Goal: Transaction & Acquisition: Obtain resource

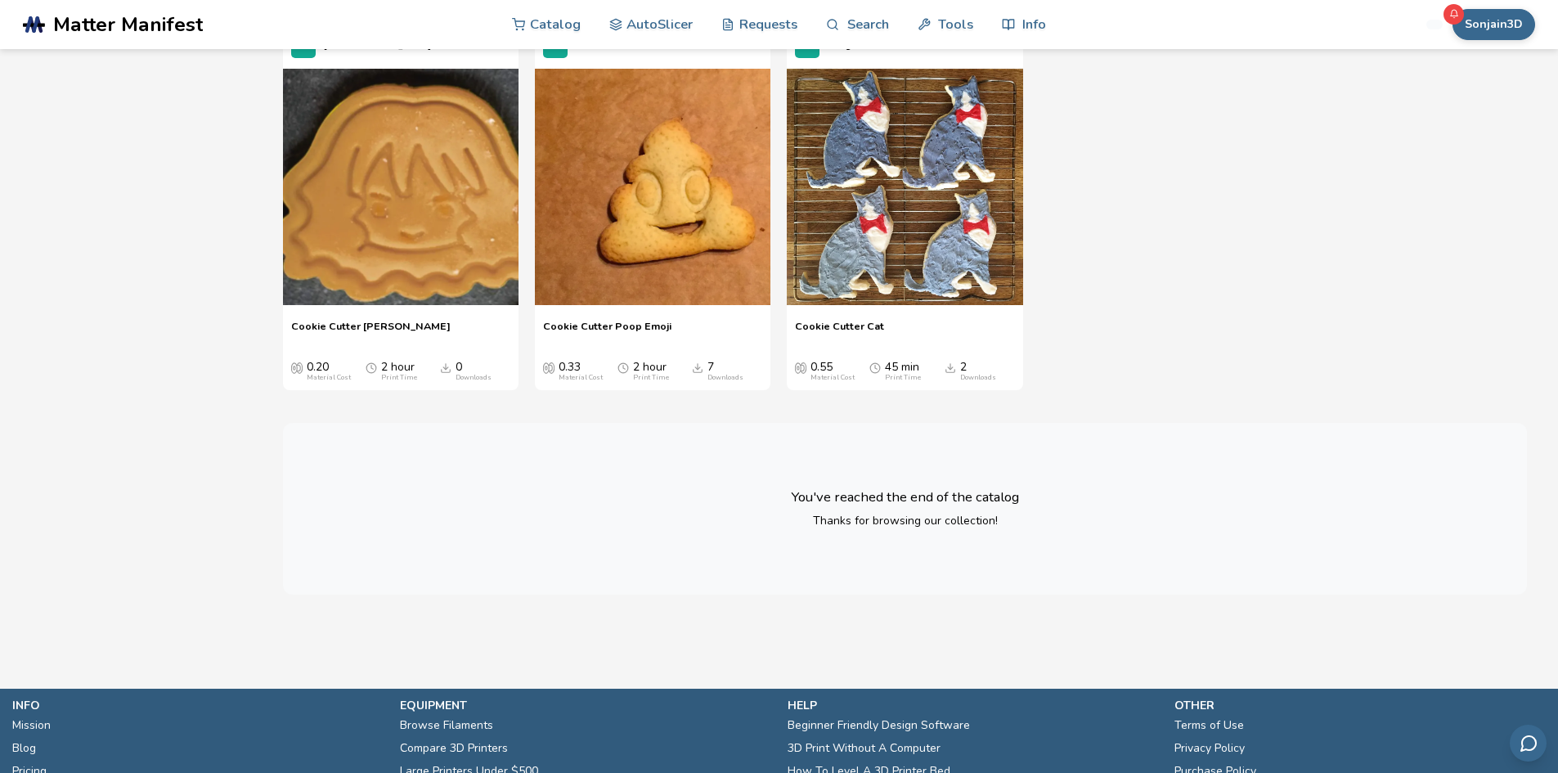
scroll to position [29019, 0]
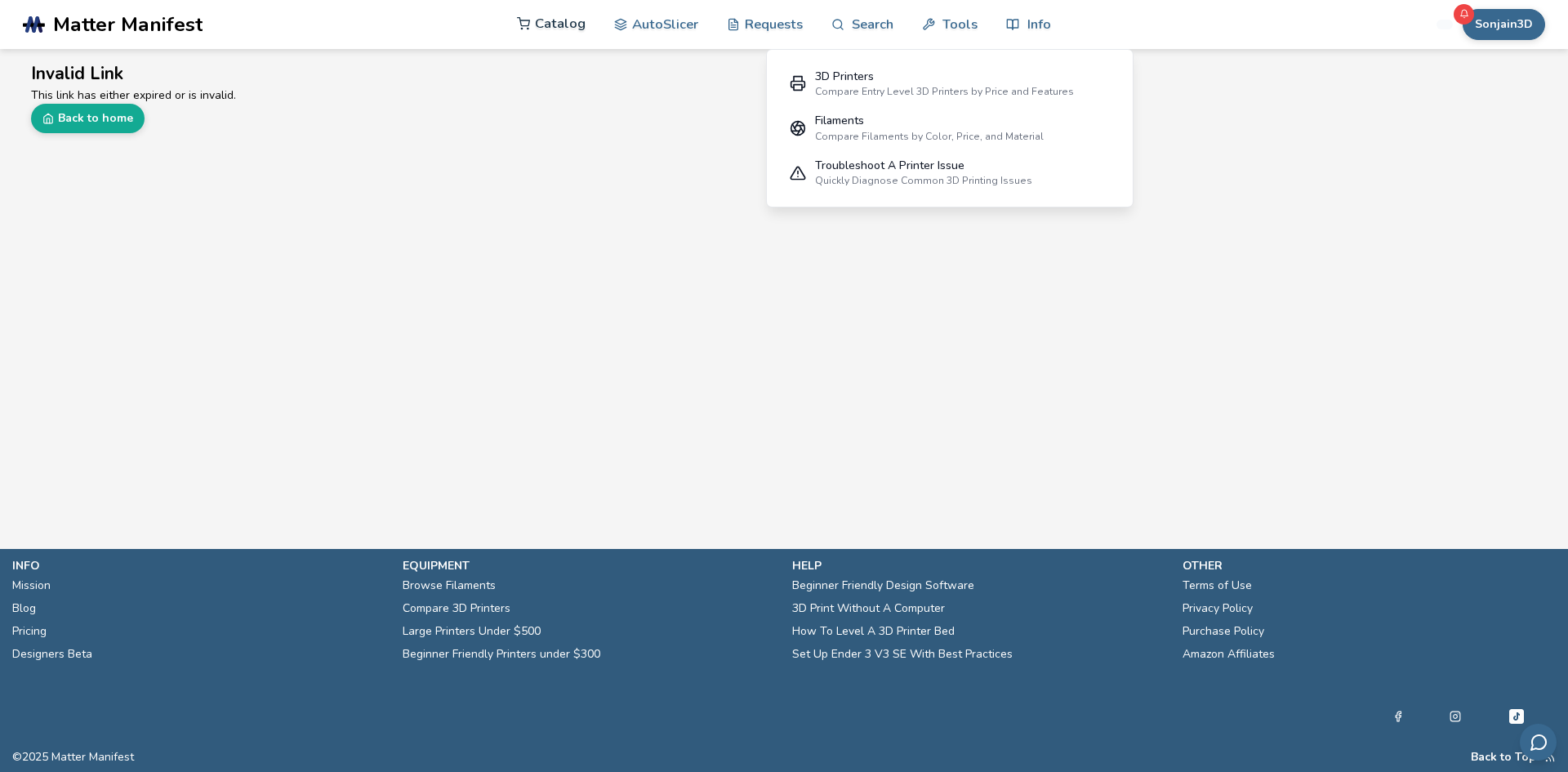
click at [553, 31] on link "Catalog" at bounding box center [551, 23] width 69 height 49
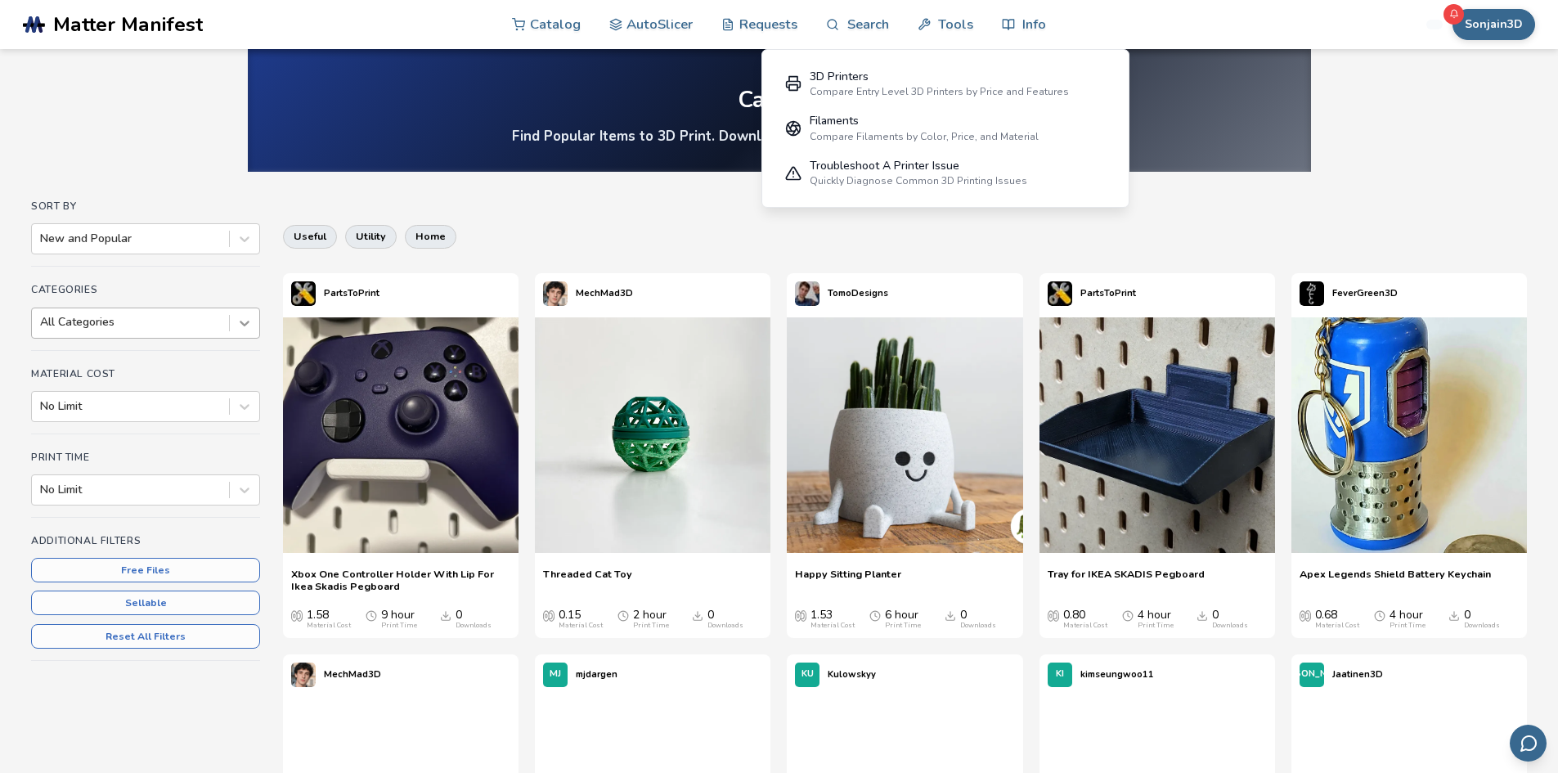
click at [247, 328] on icon at bounding box center [244, 323] width 16 height 16
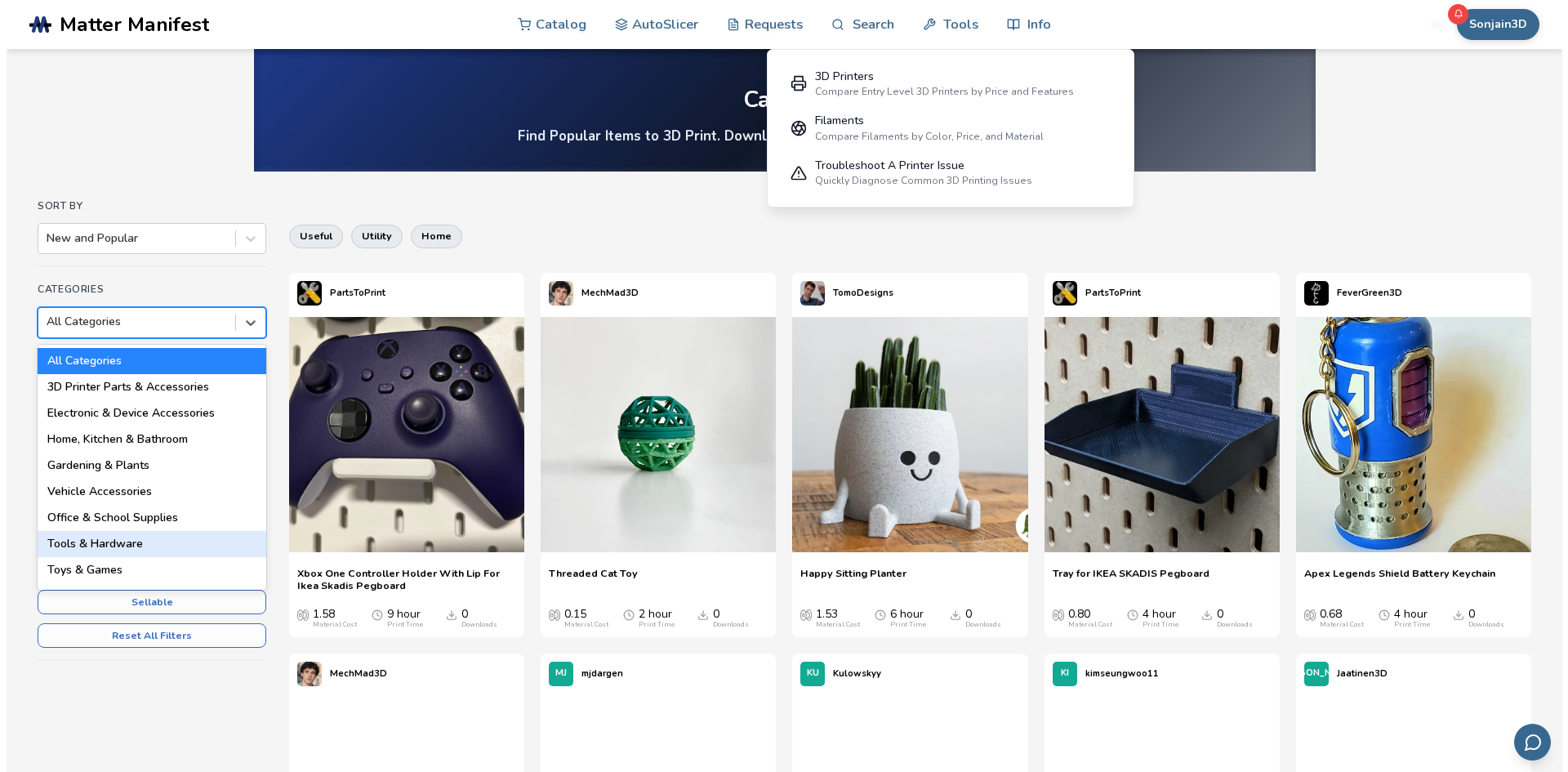
scroll to position [164, 0]
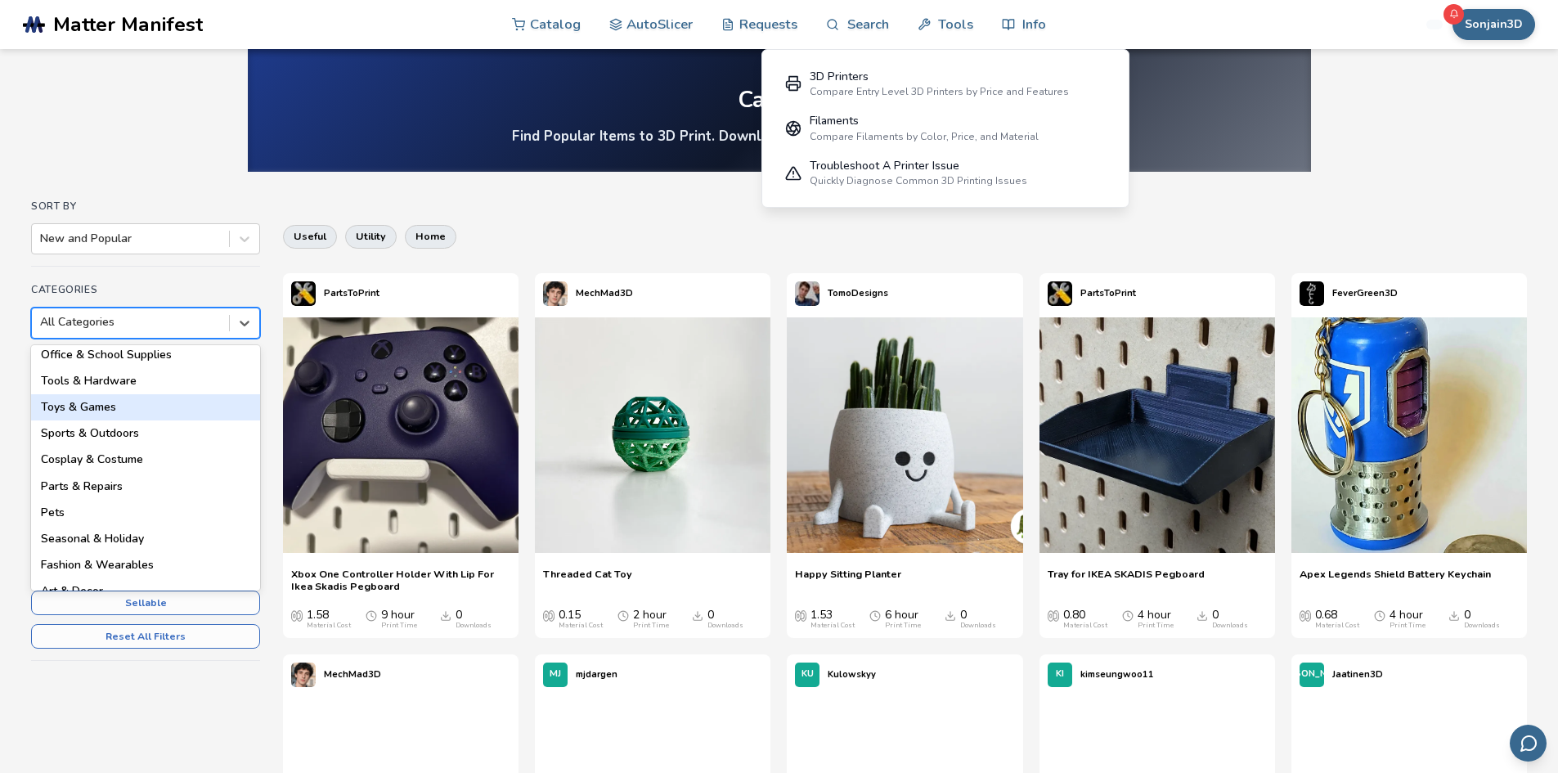
click at [90, 409] on div "Toys & Games" at bounding box center [145, 407] width 229 height 26
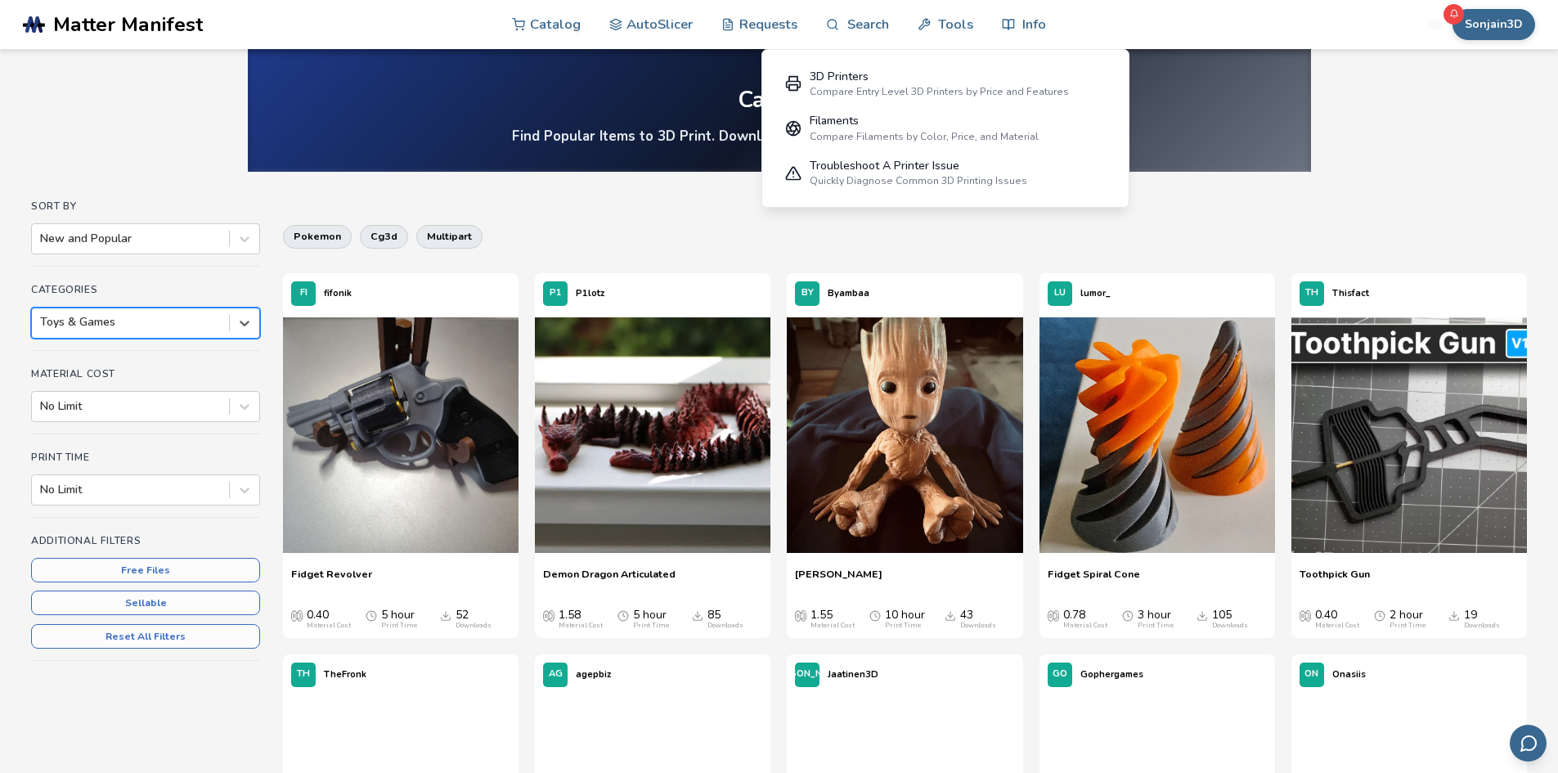
click at [607, 570] on span "Demon Dragon Articulated" at bounding box center [609, 580] width 132 height 25
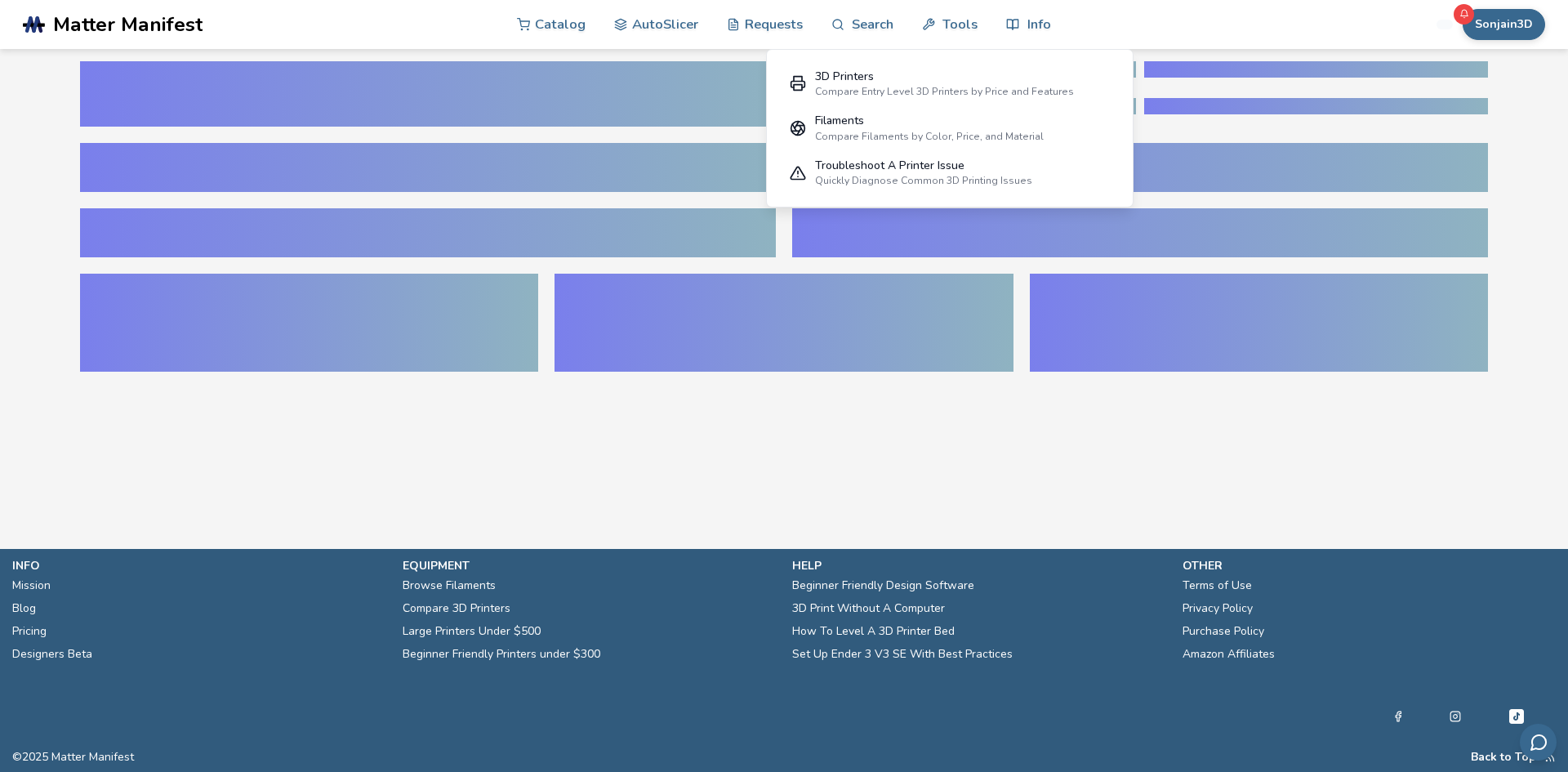
click at [305, 403] on main at bounding box center [784, 250] width 1568 height 499
click at [455, 119] on div at bounding box center [427, 93] width 696 height 65
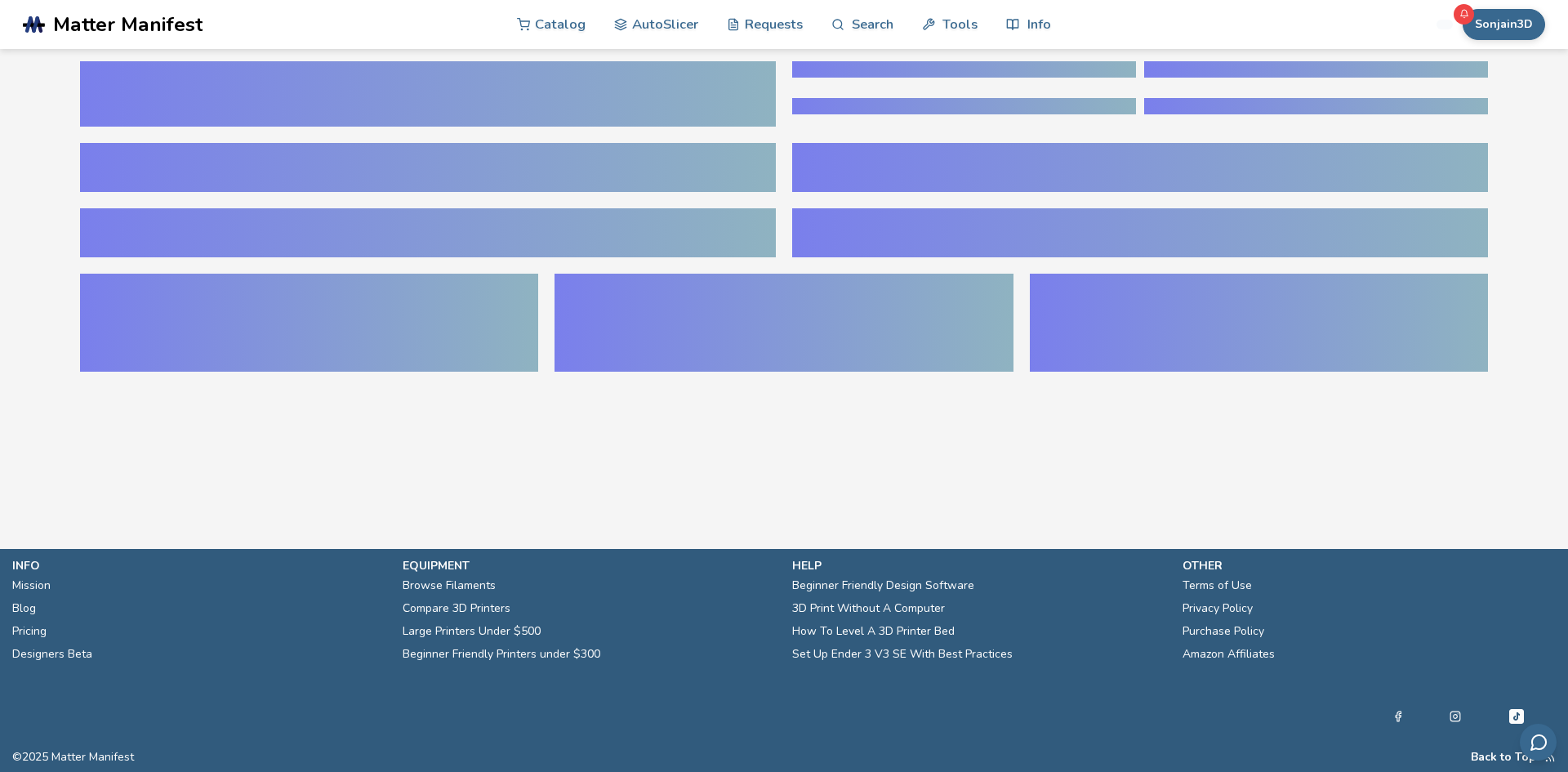
click at [1141, 27] on nav "Catalog AutoSlicer Requests Search Tools Info Catalog AutoSlicer Requests Searc…" at bounding box center [783, 24] width 738 height 49
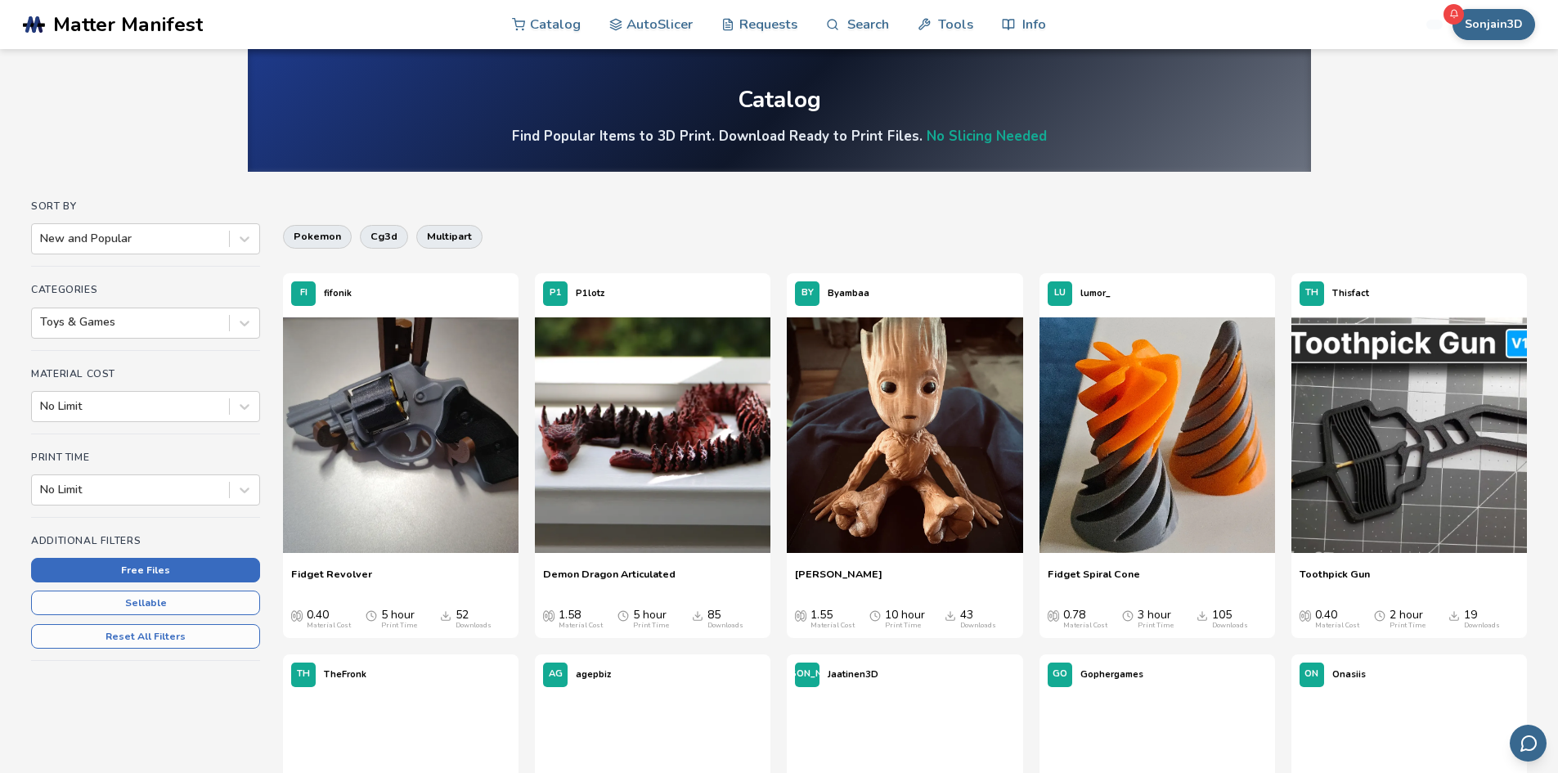
click at [200, 567] on button "Free Files" at bounding box center [145, 570] width 229 height 25
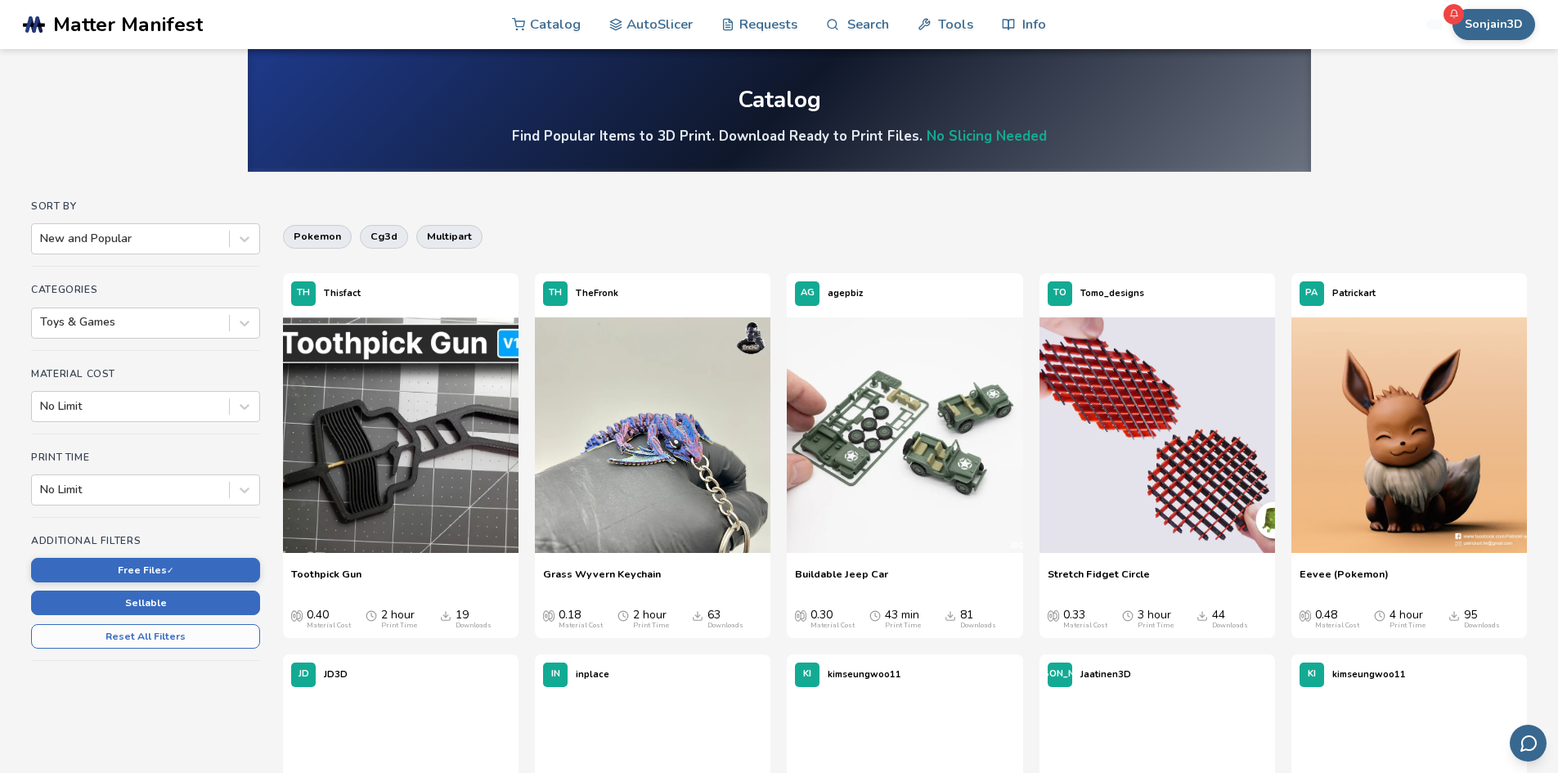
click at [192, 595] on button "Sellable" at bounding box center [145, 602] width 229 height 25
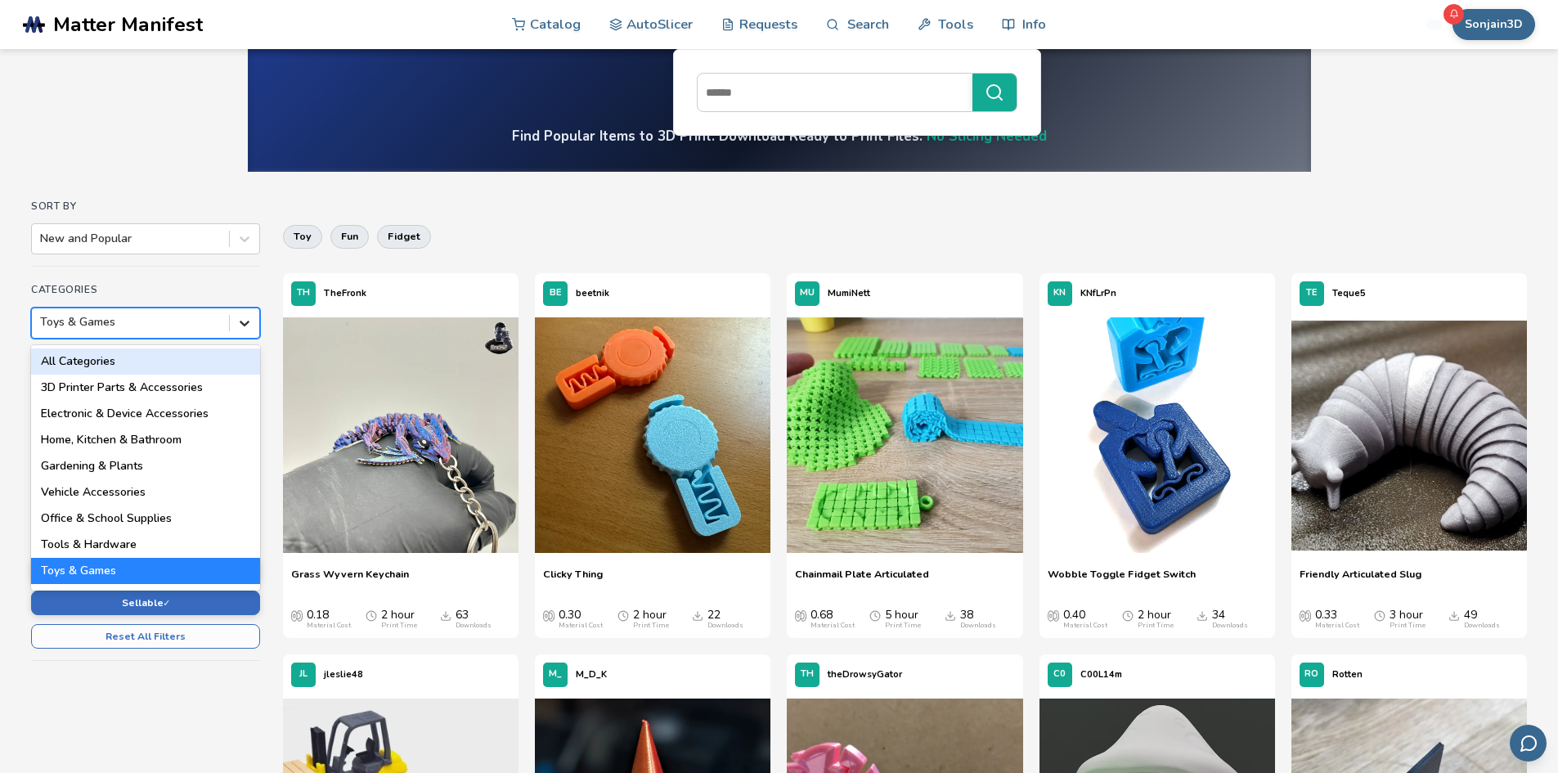
click at [246, 325] on icon at bounding box center [244, 323] width 16 height 16
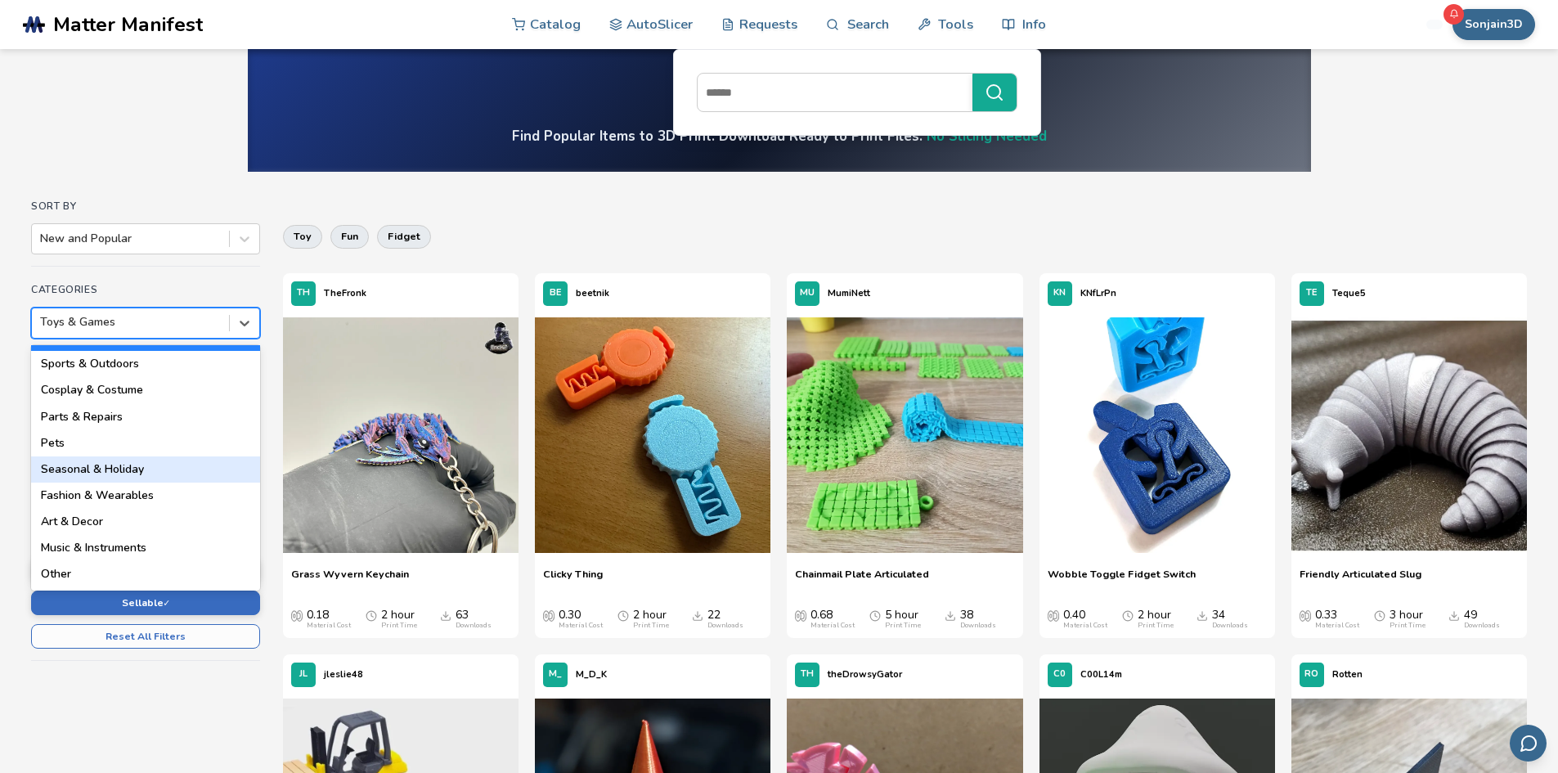
scroll to position [234, 0]
click at [70, 440] on div "Pets" at bounding box center [145, 442] width 229 height 26
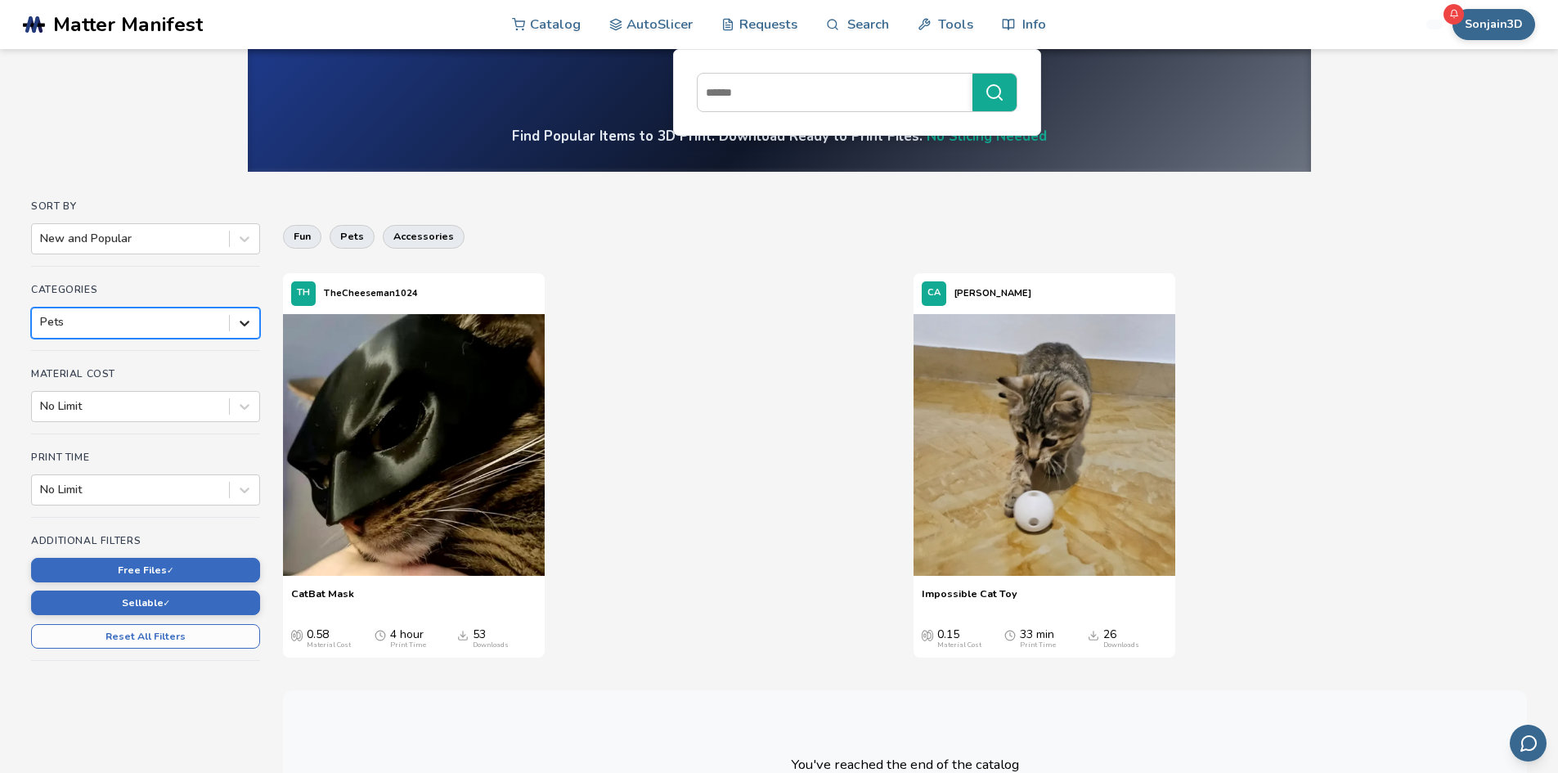
click at [244, 327] on icon at bounding box center [244, 323] width 16 height 16
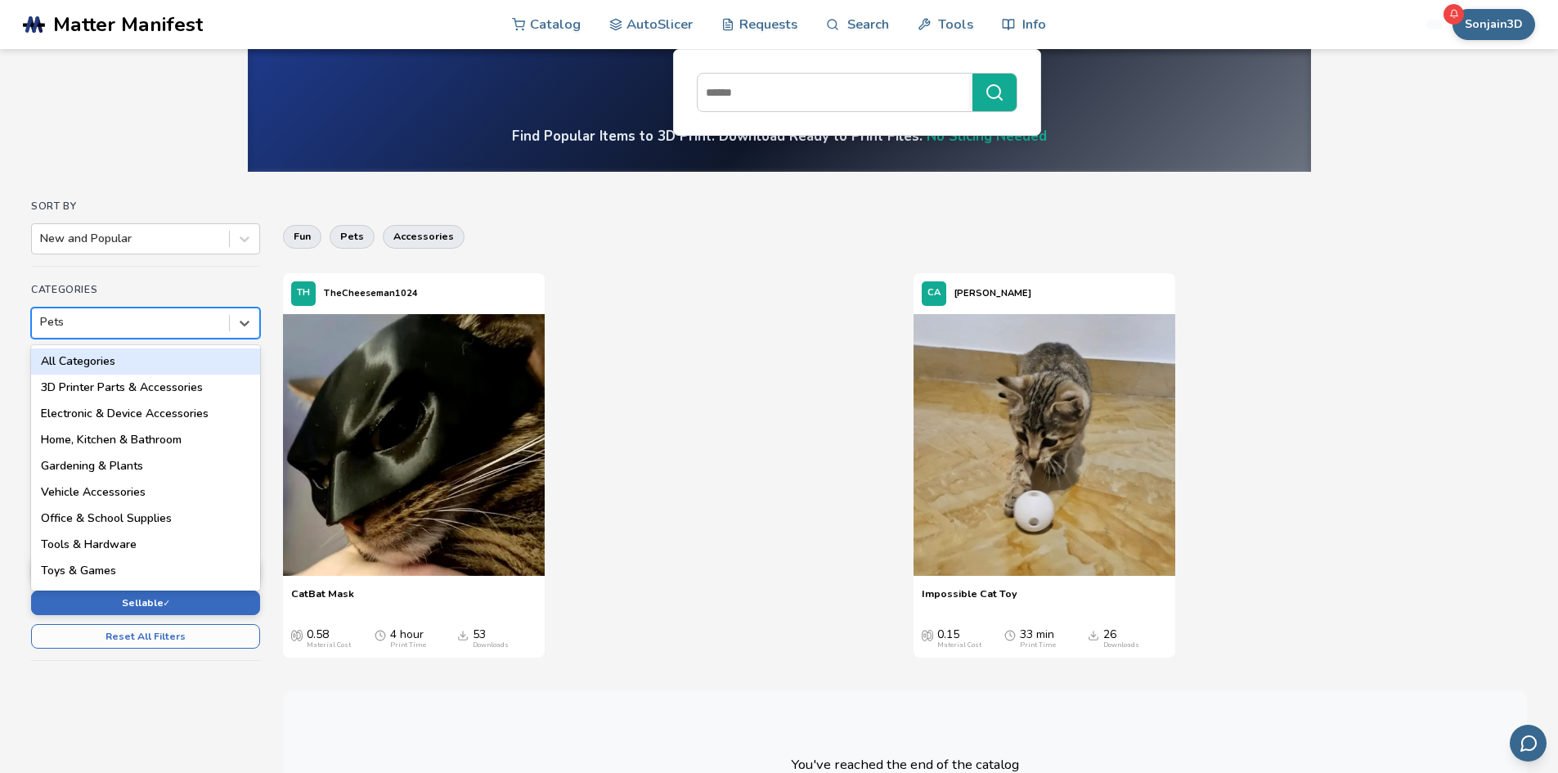
click at [103, 358] on div "All Categories" at bounding box center [145, 361] width 229 height 26
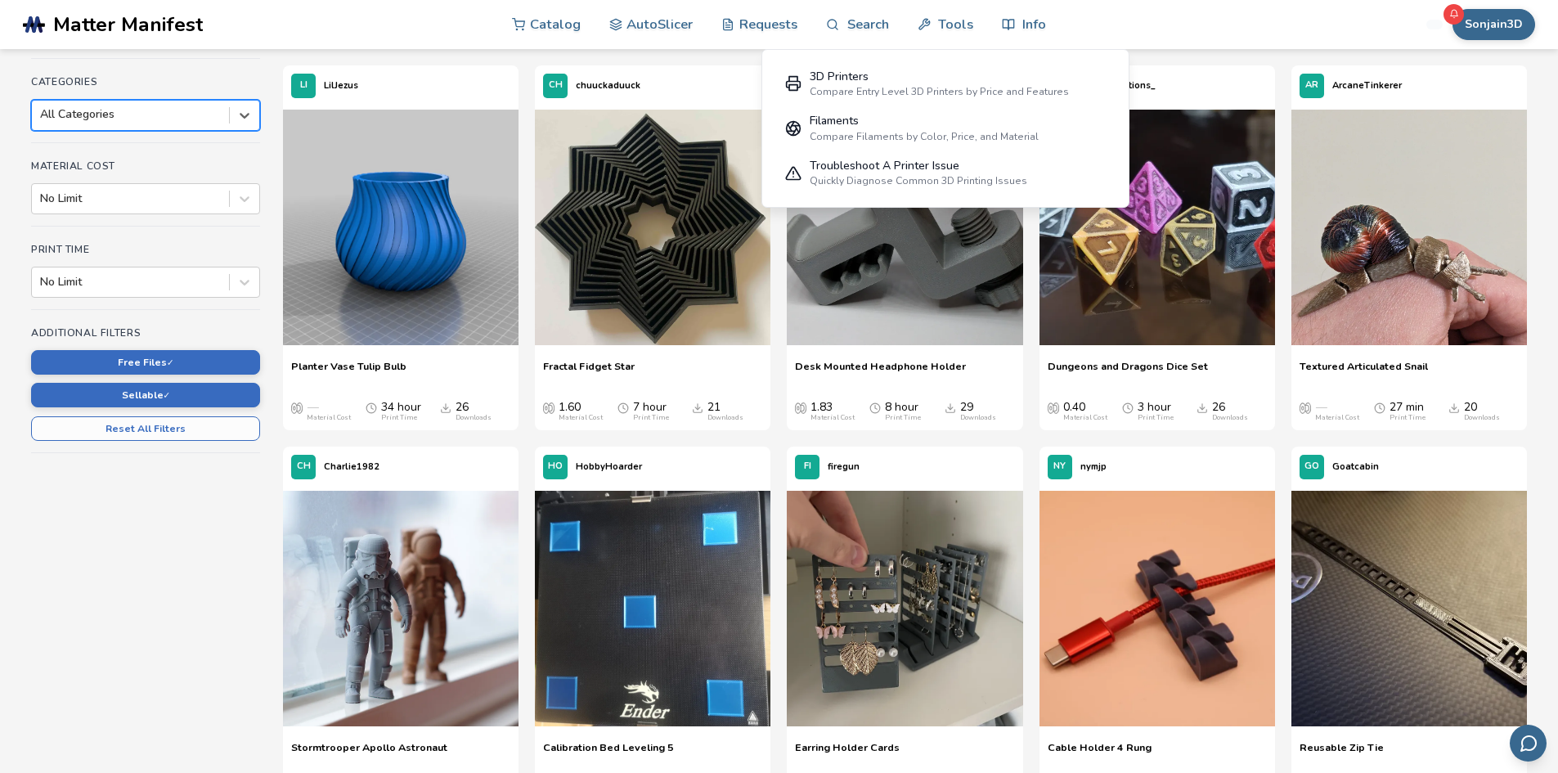
scroll to position [164, 0]
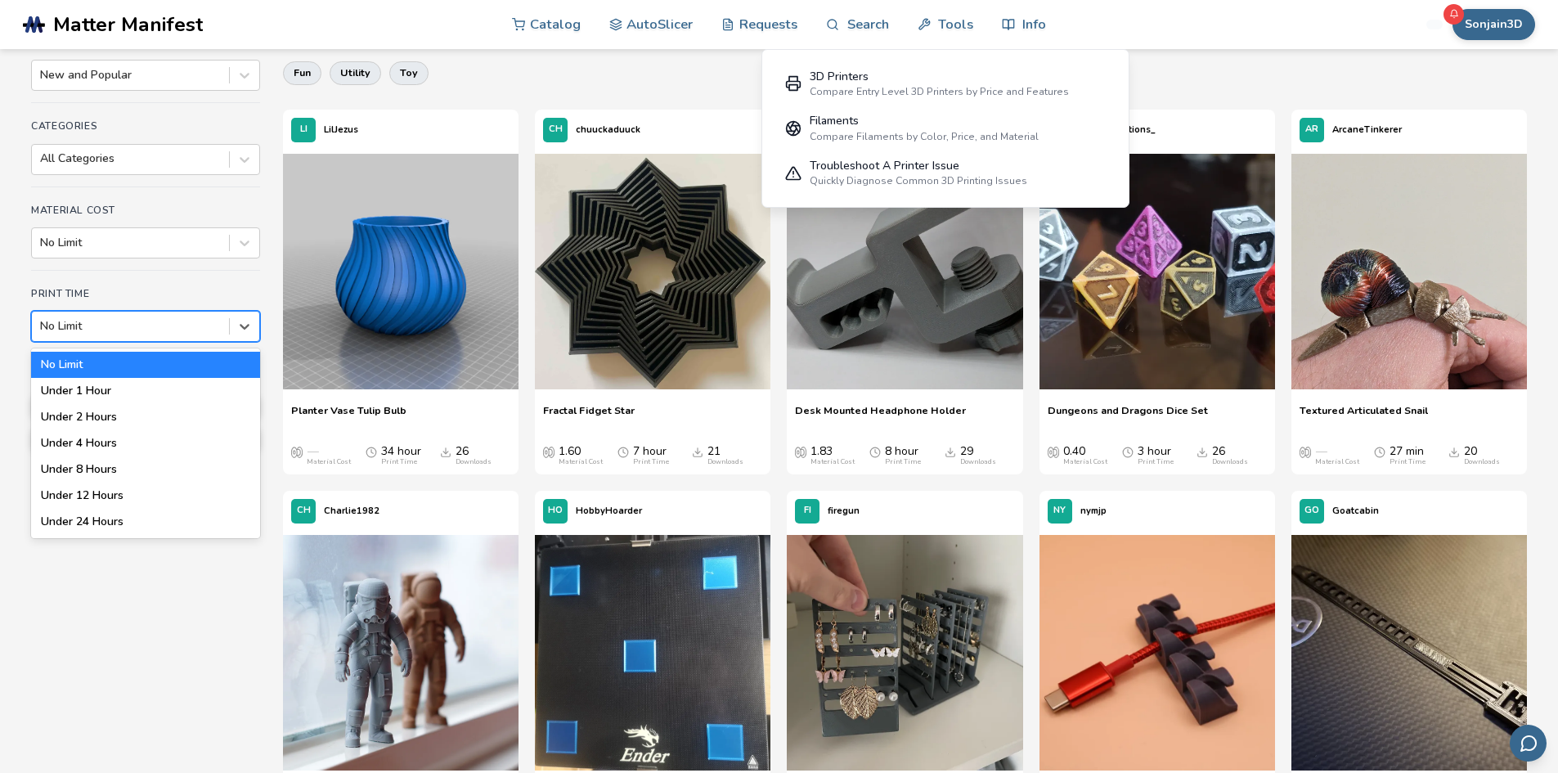
click at [126, 336] on div "No Limit" at bounding box center [130, 326] width 197 height 23
click at [86, 493] on div "Under 12 Hours" at bounding box center [145, 495] width 229 height 26
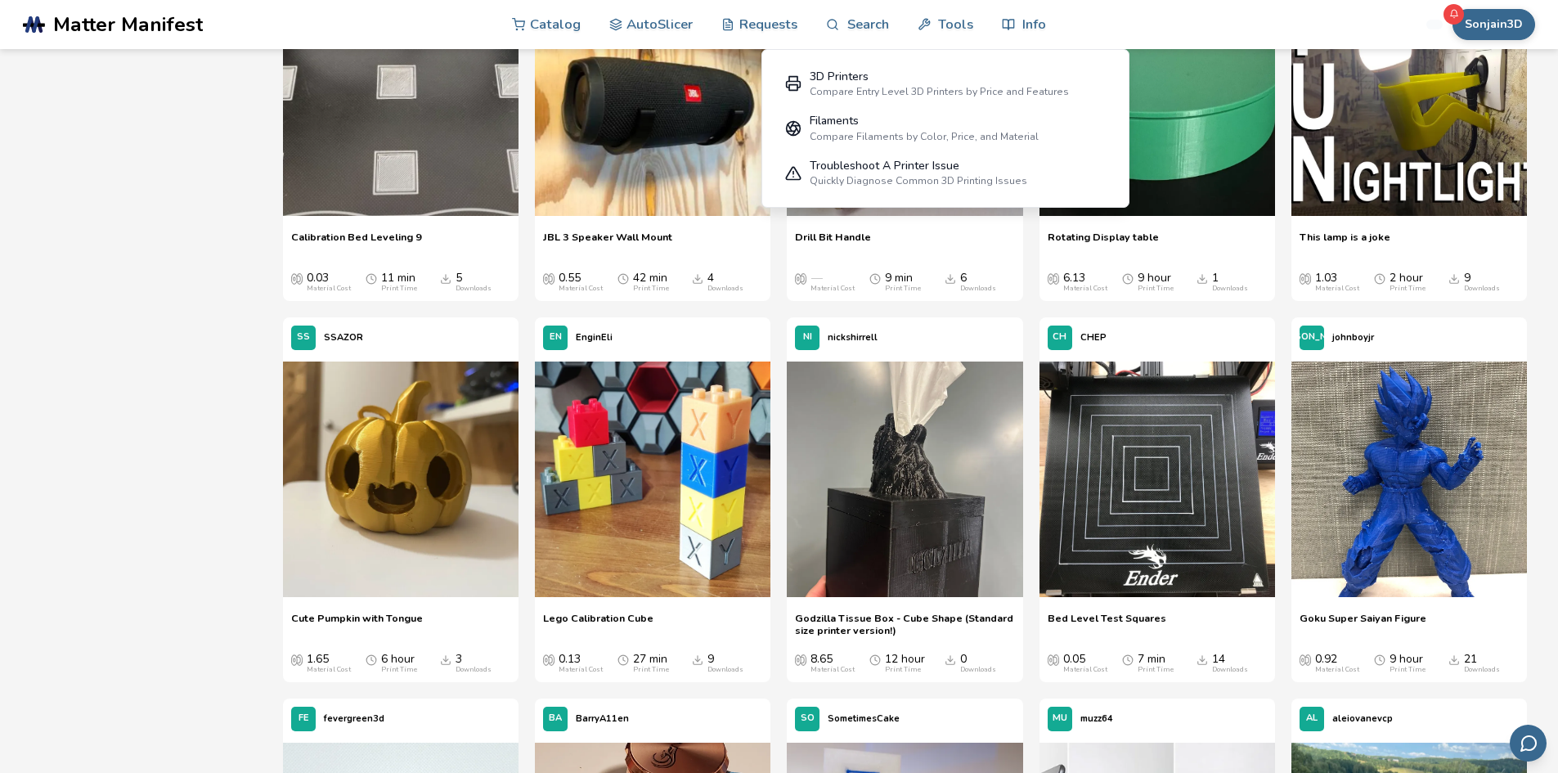
scroll to position [3517, 0]
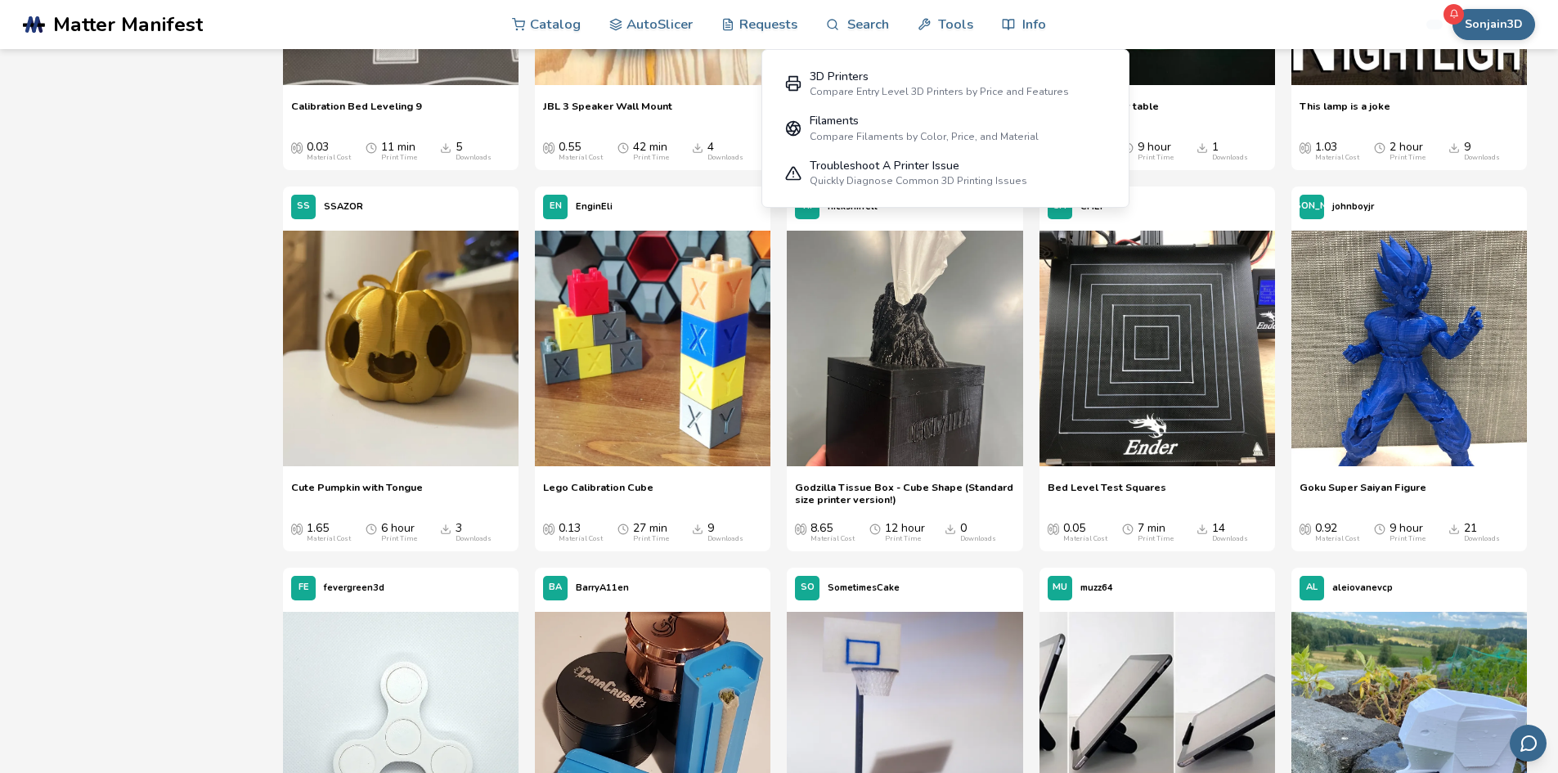
click at [359, 485] on span "Cute Pumpkin with Tongue" at bounding box center [357, 493] width 132 height 25
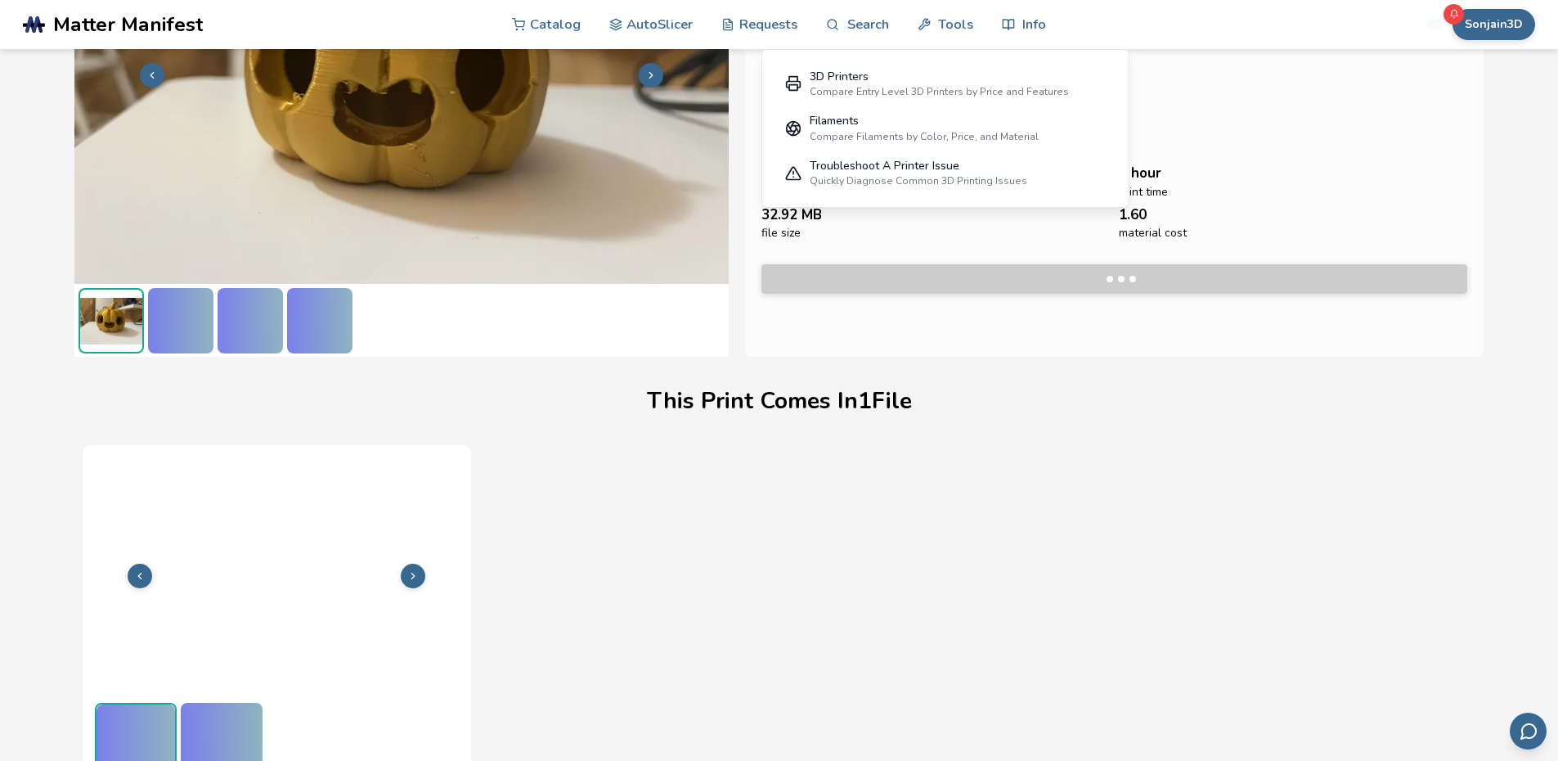
scroll to position [203, 0]
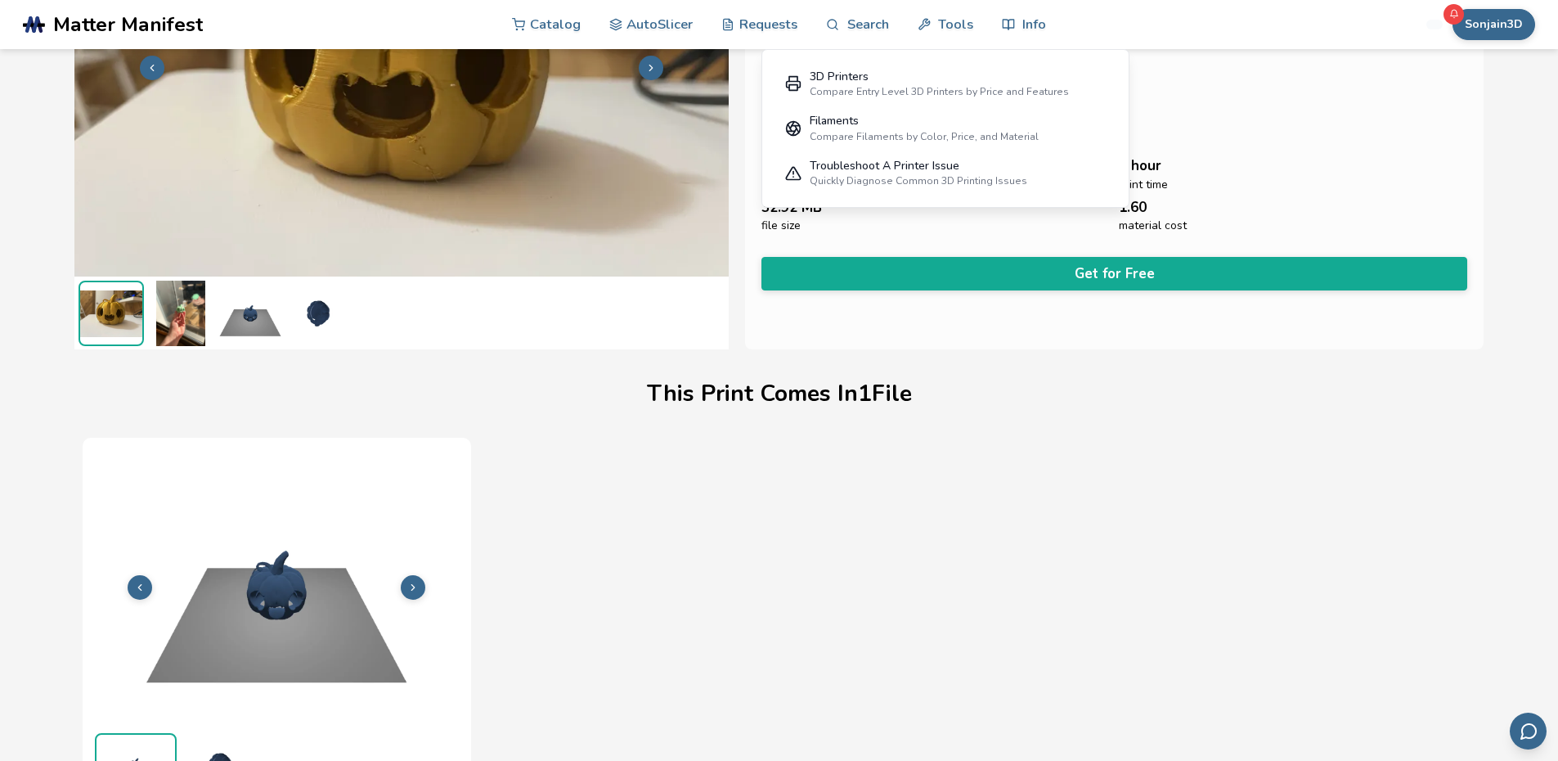
click at [1281, 219] on div "1.60 material cost" at bounding box center [1293, 216] width 349 height 33
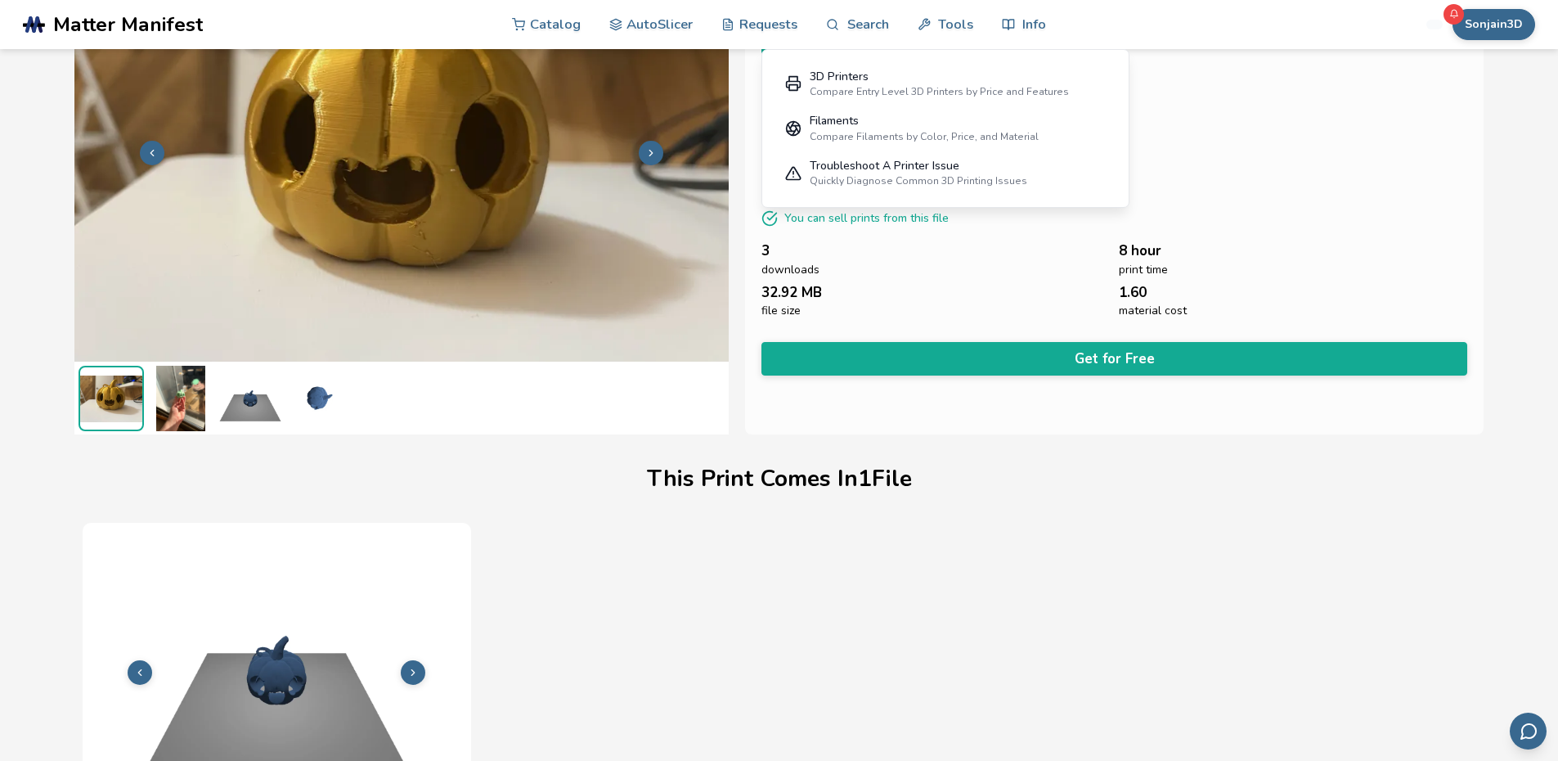
scroll to position [0, 0]
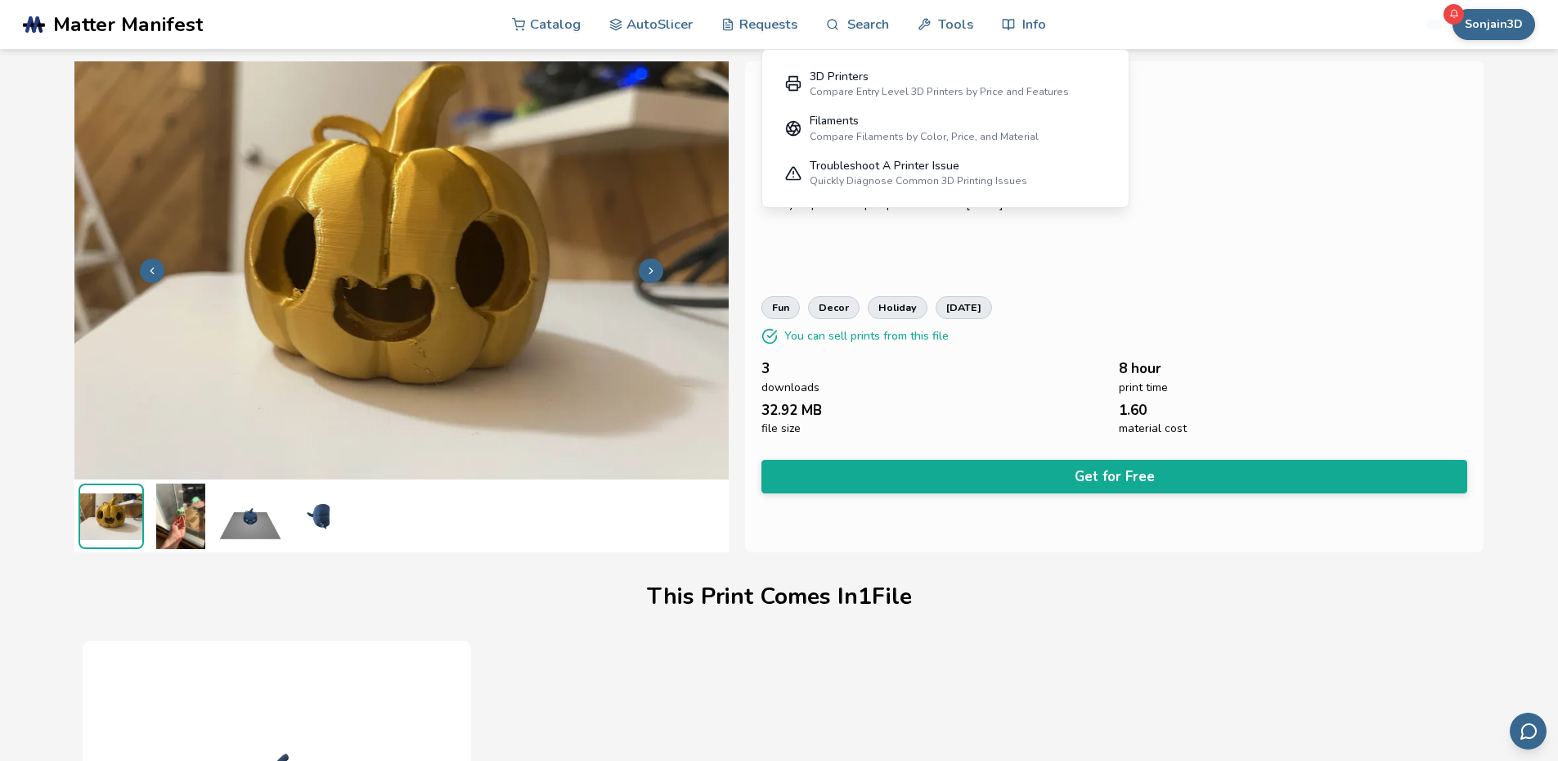
click at [180, 507] on img at bounding box center [180, 515] width 65 height 65
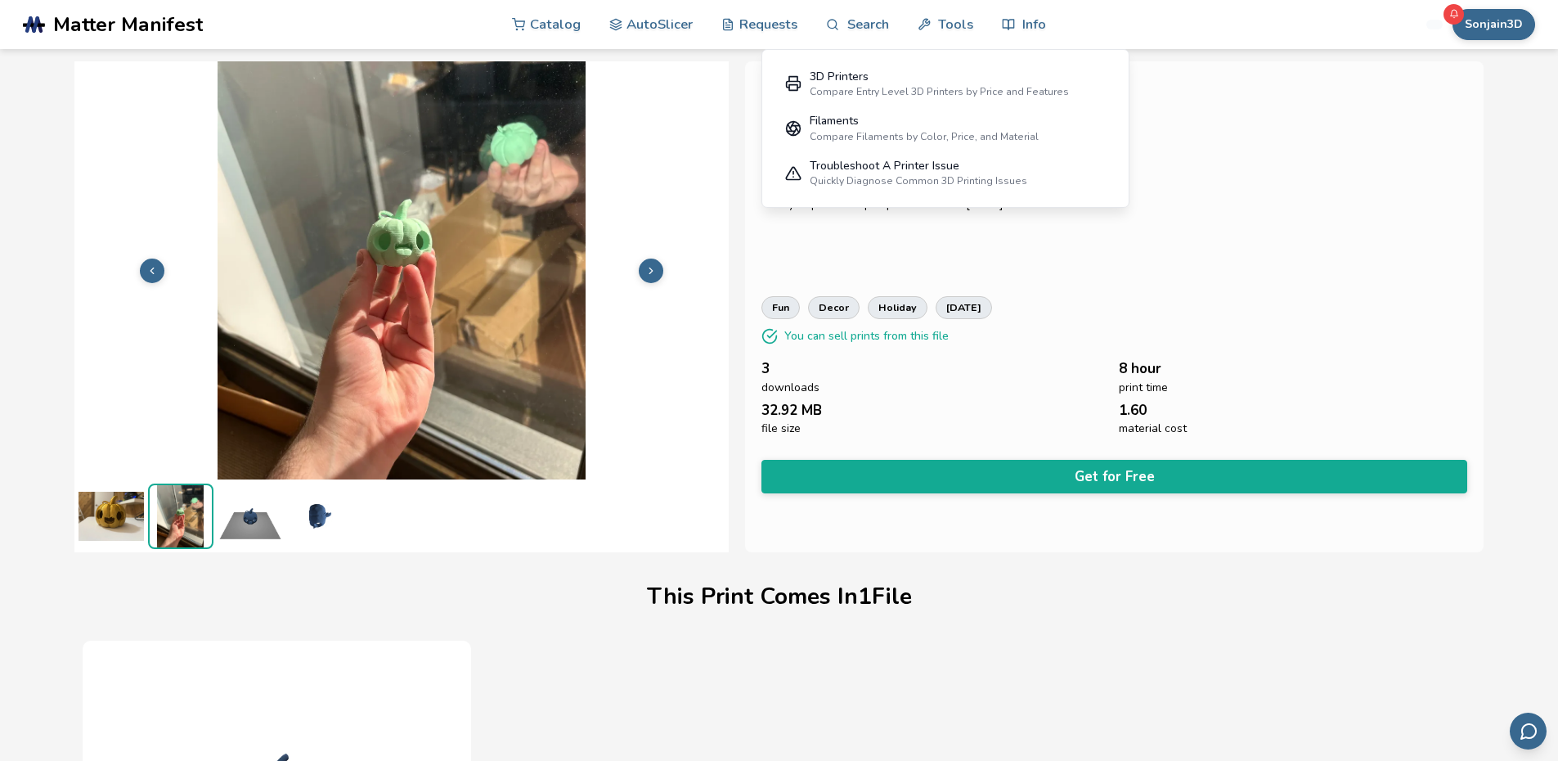
click at [97, 508] on img at bounding box center [111, 515] width 65 height 65
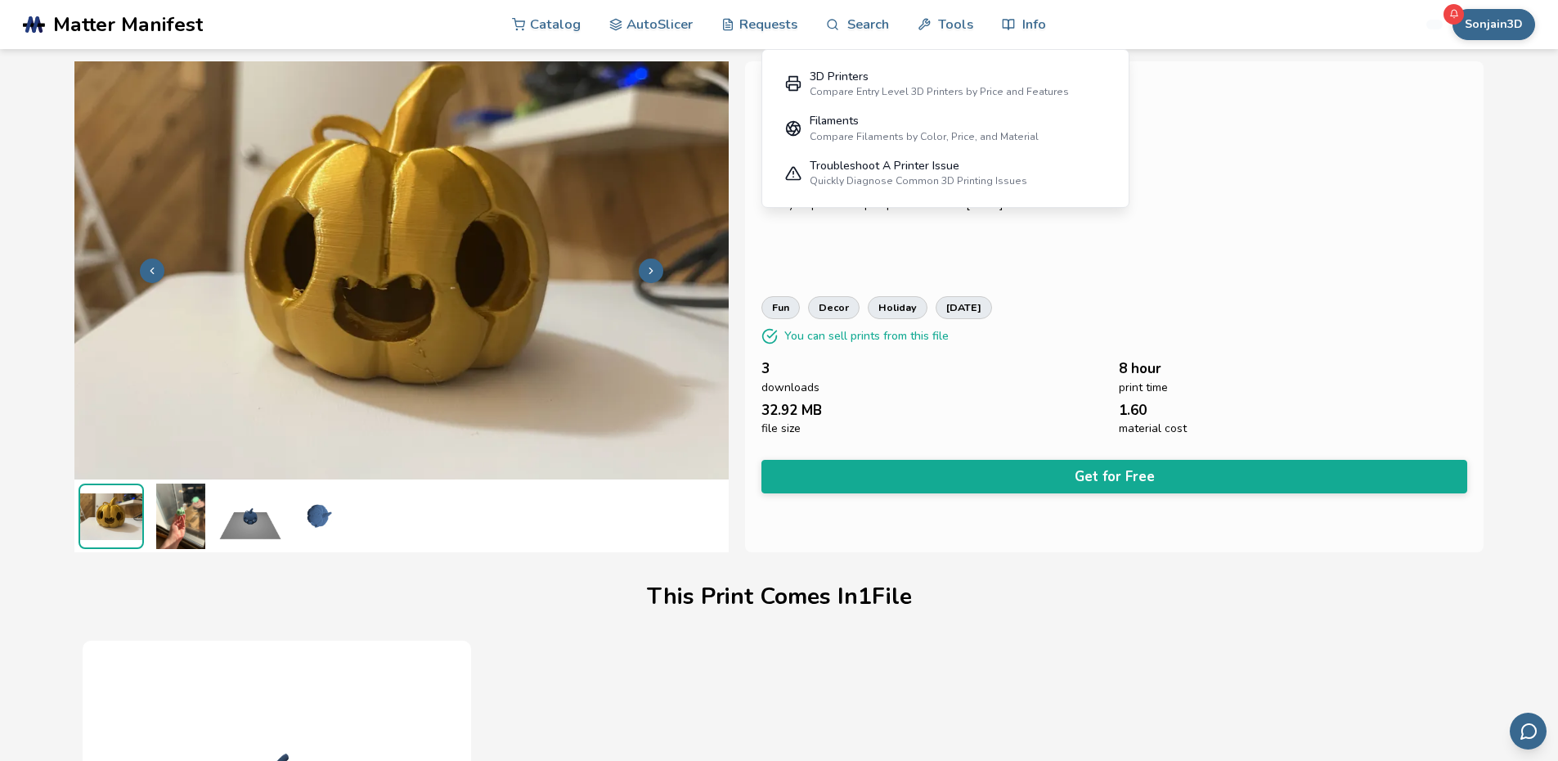
click at [97, 508] on img at bounding box center [111, 516] width 62 height 62
click at [321, 522] on img at bounding box center [319, 515] width 65 height 65
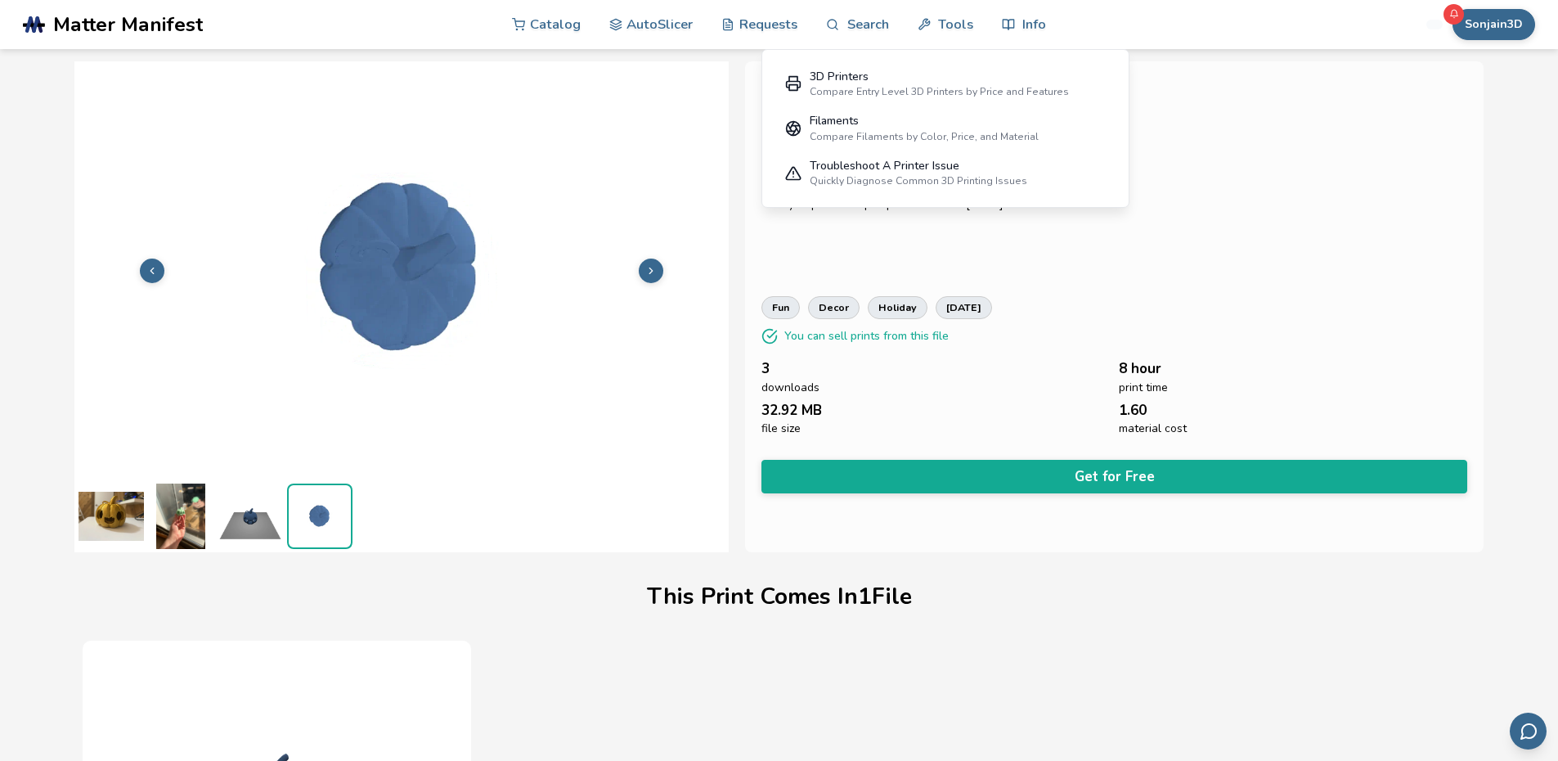
click at [237, 521] on img at bounding box center [250, 515] width 65 height 65
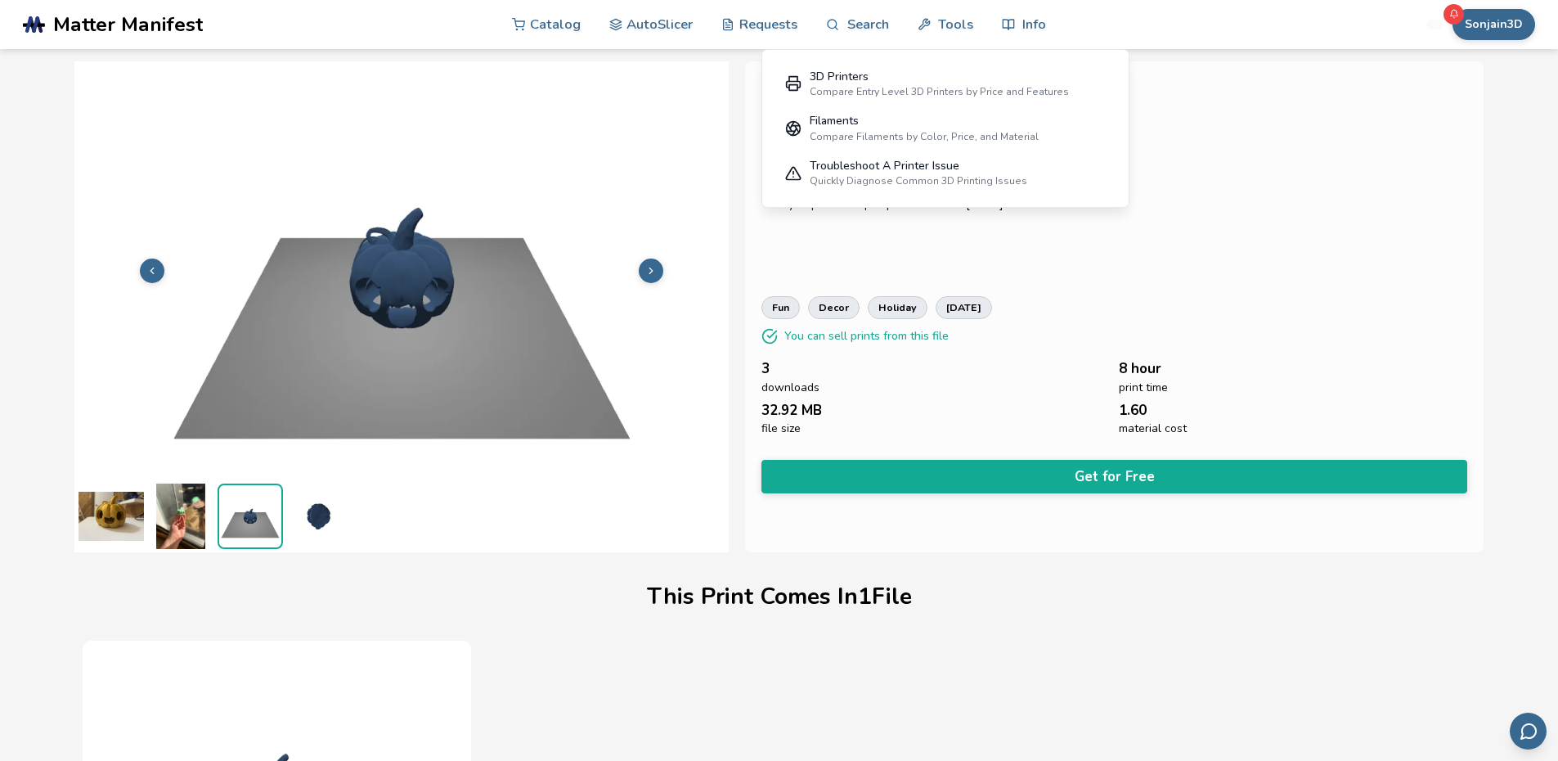
click at [1078, 236] on div "Easy to print cute pumpkin statue for halloween!" at bounding box center [1114, 231] width 707 height 82
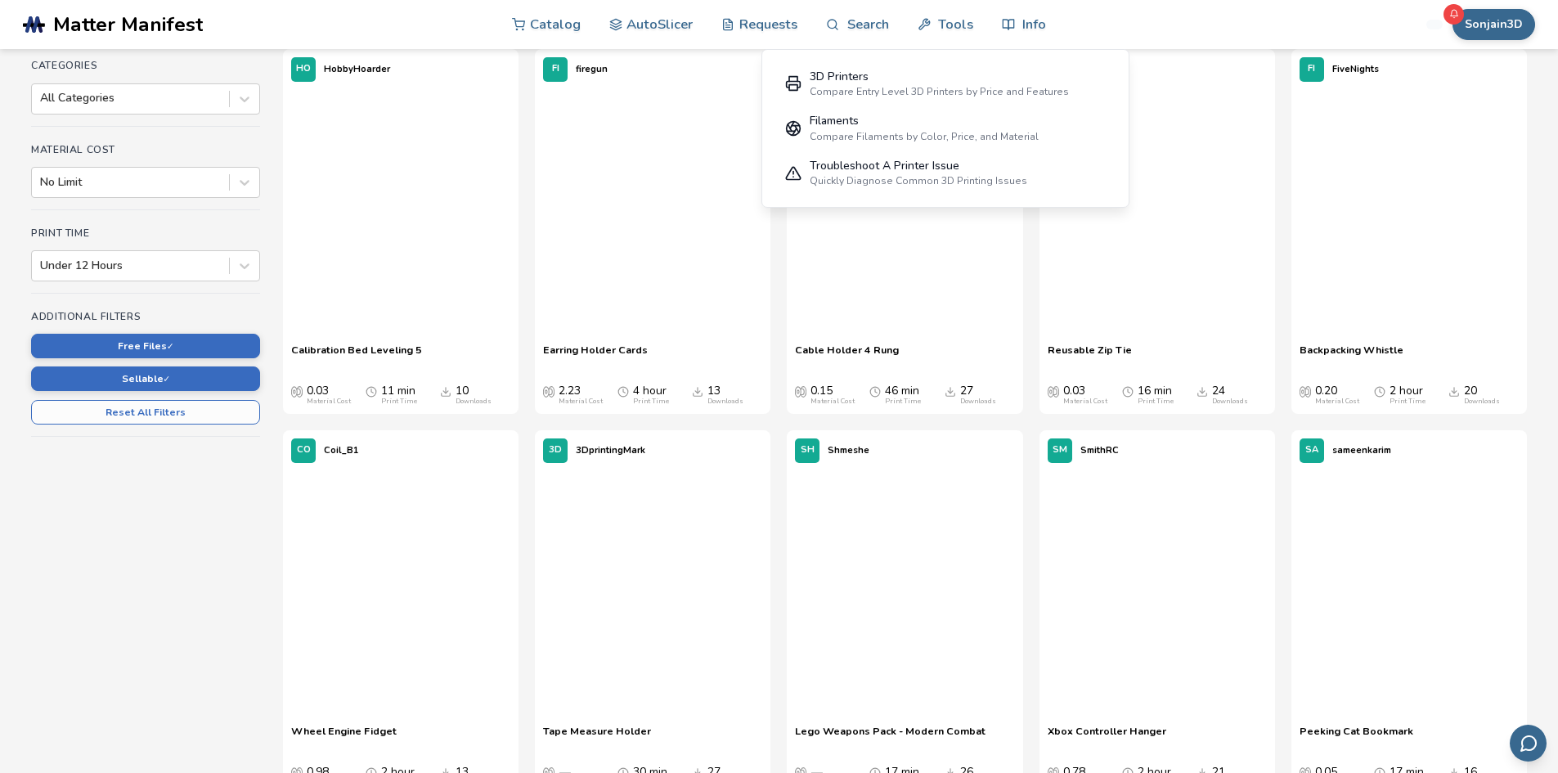
scroll to position [375, 0]
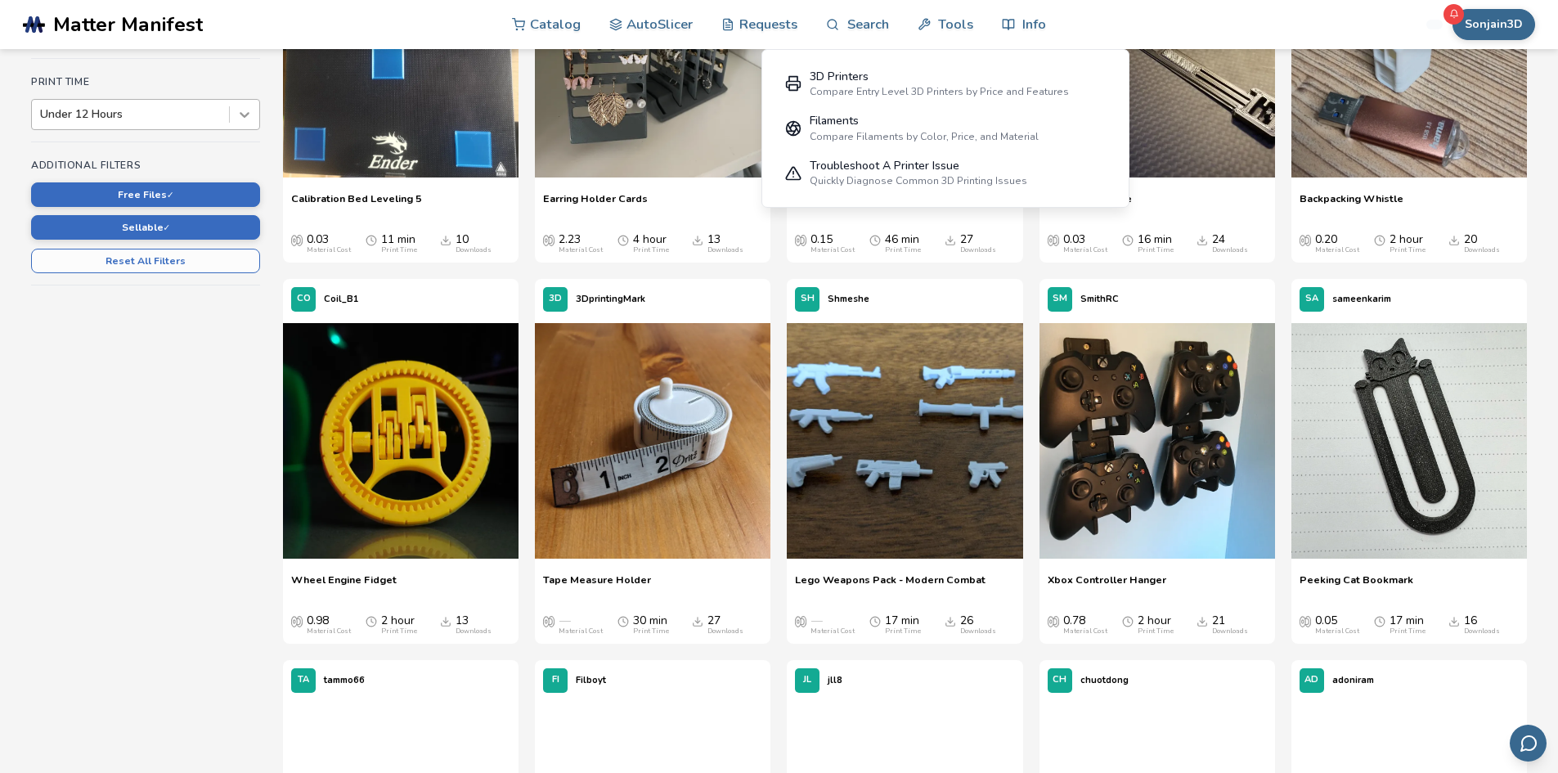
click at [240, 118] on icon at bounding box center [244, 114] width 16 height 16
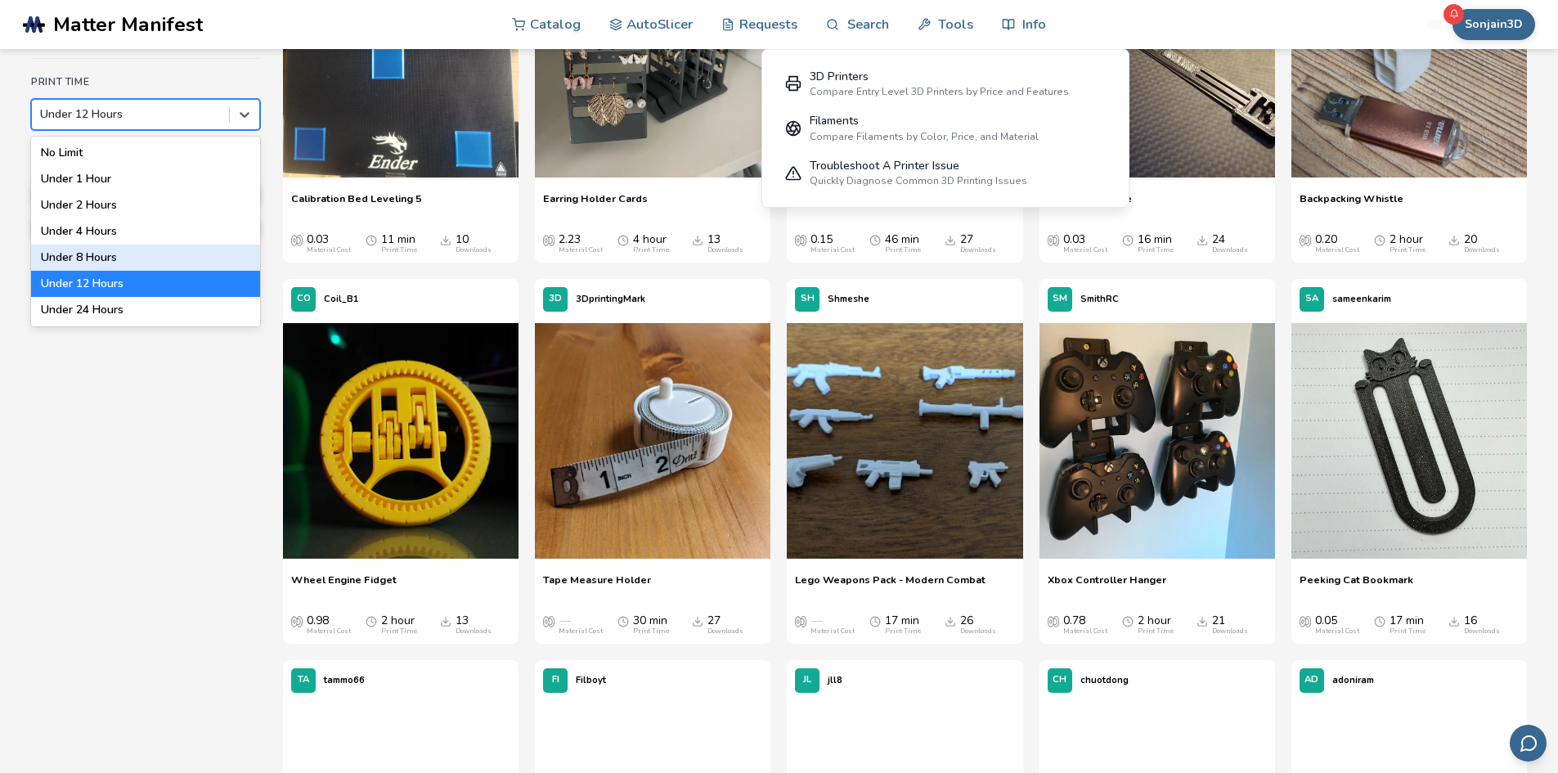
click at [108, 251] on div "Under 8 Hours" at bounding box center [145, 258] width 229 height 26
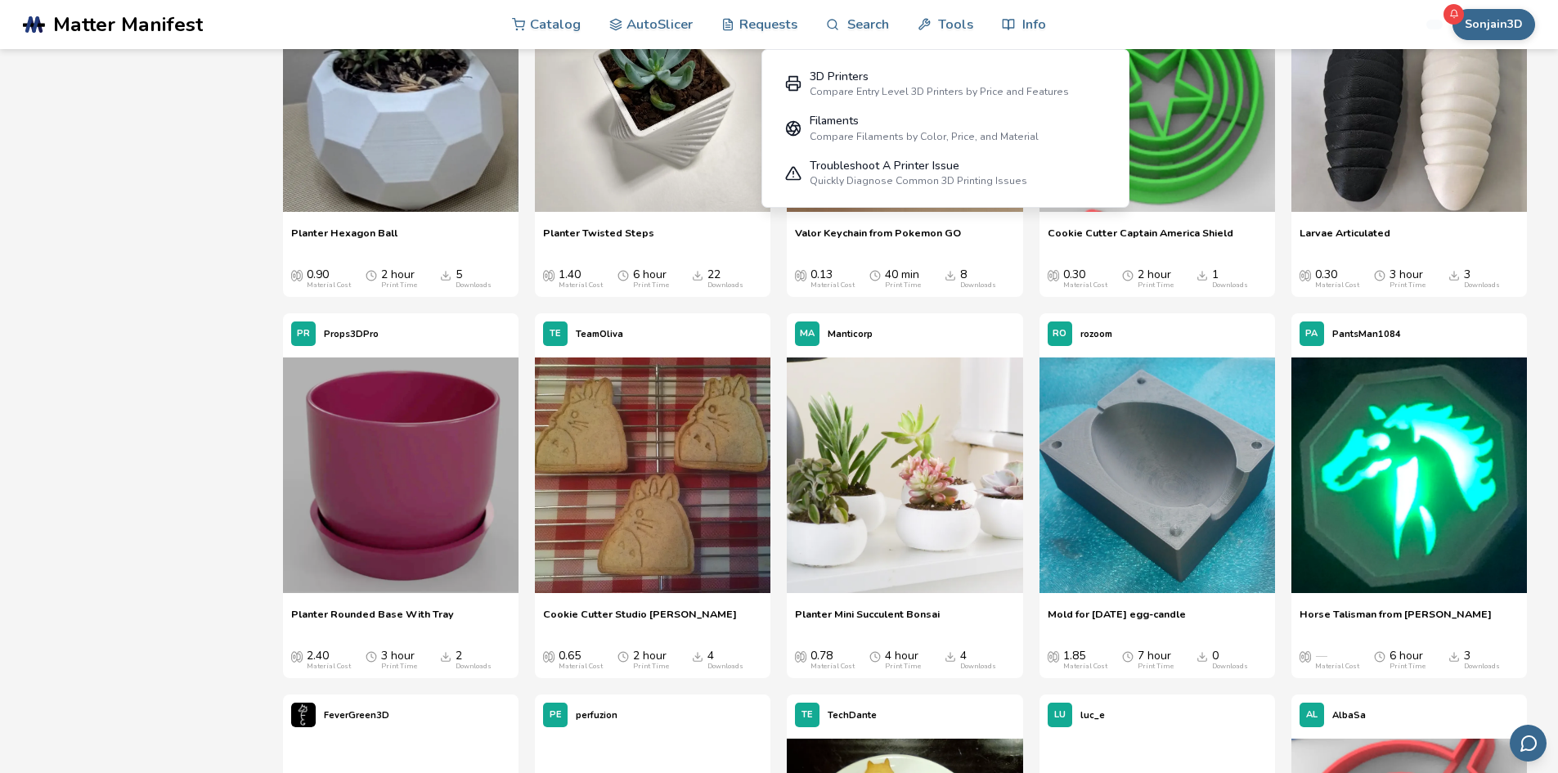
scroll to position [9814, 0]
